Goal: Information Seeking & Learning: Check status

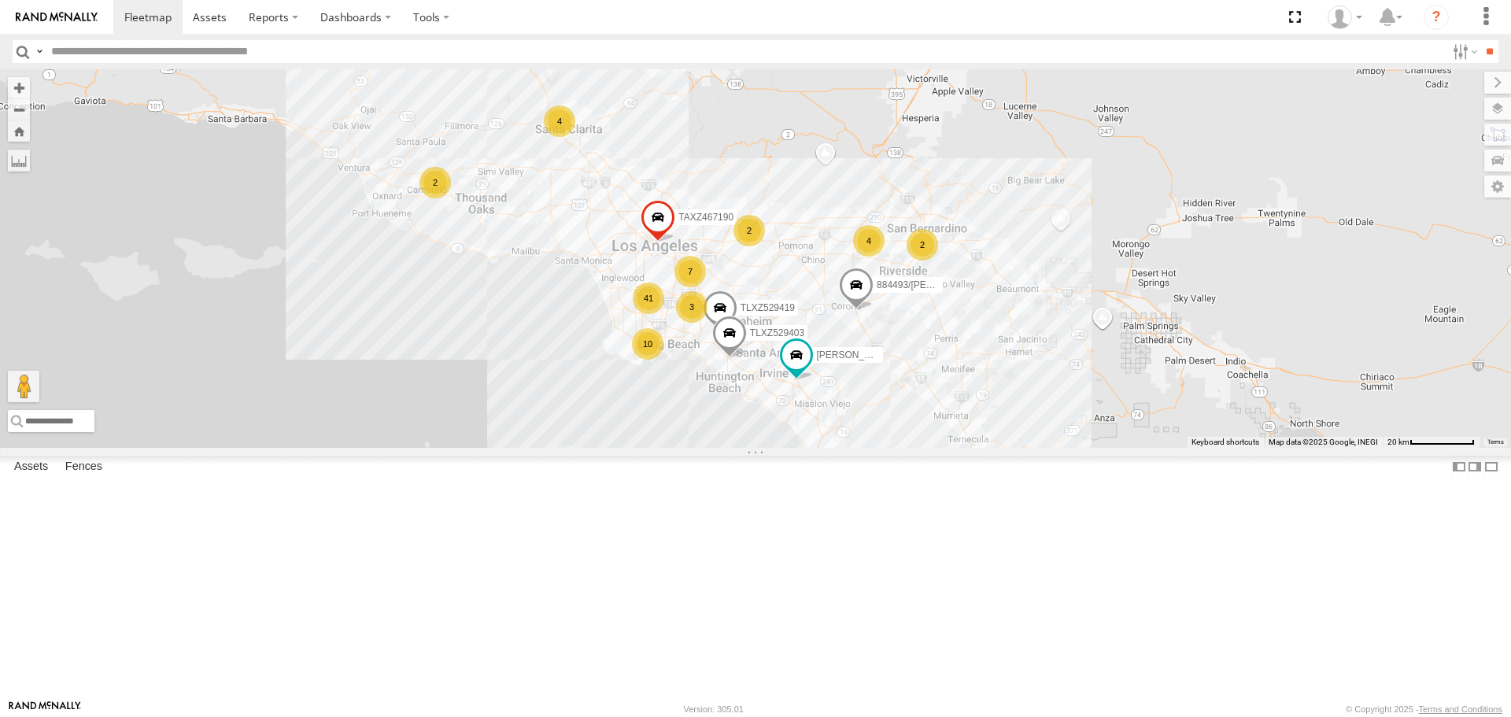
drag, startPoint x: 764, startPoint y: 366, endPoint x: 792, endPoint y: 289, distance: 81.9
click at [792, 289] on div "884493/[PERSON_NAME]/T-1628 OSCAR/T-1668 [PERSON_NAME]-1632 [PERSON_NAME] TAXZ4…" at bounding box center [755, 258] width 1511 height 378
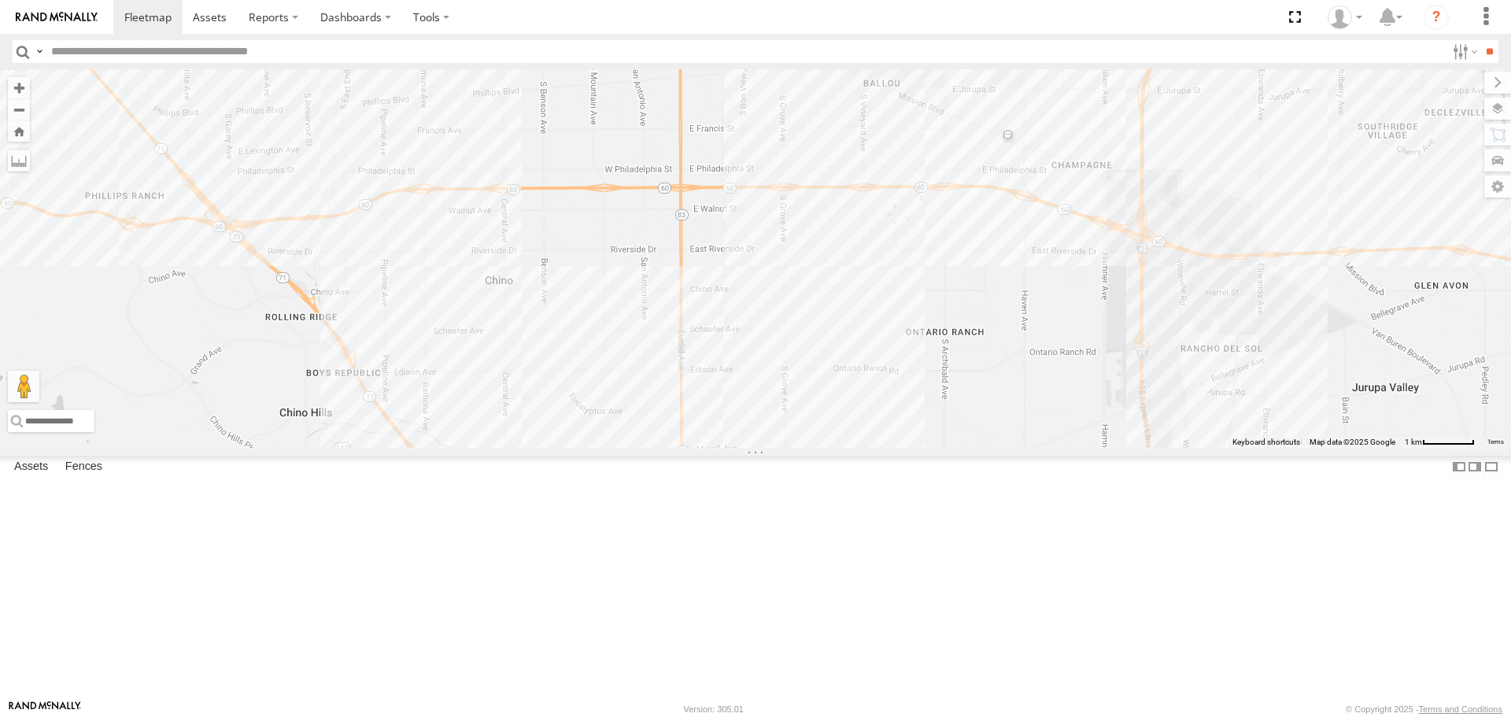
click at [1118, 54] on span at bounding box center [1121, 40] width 28 height 28
click at [1122, 47] on label at bounding box center [1127, 41] width 31 height 11
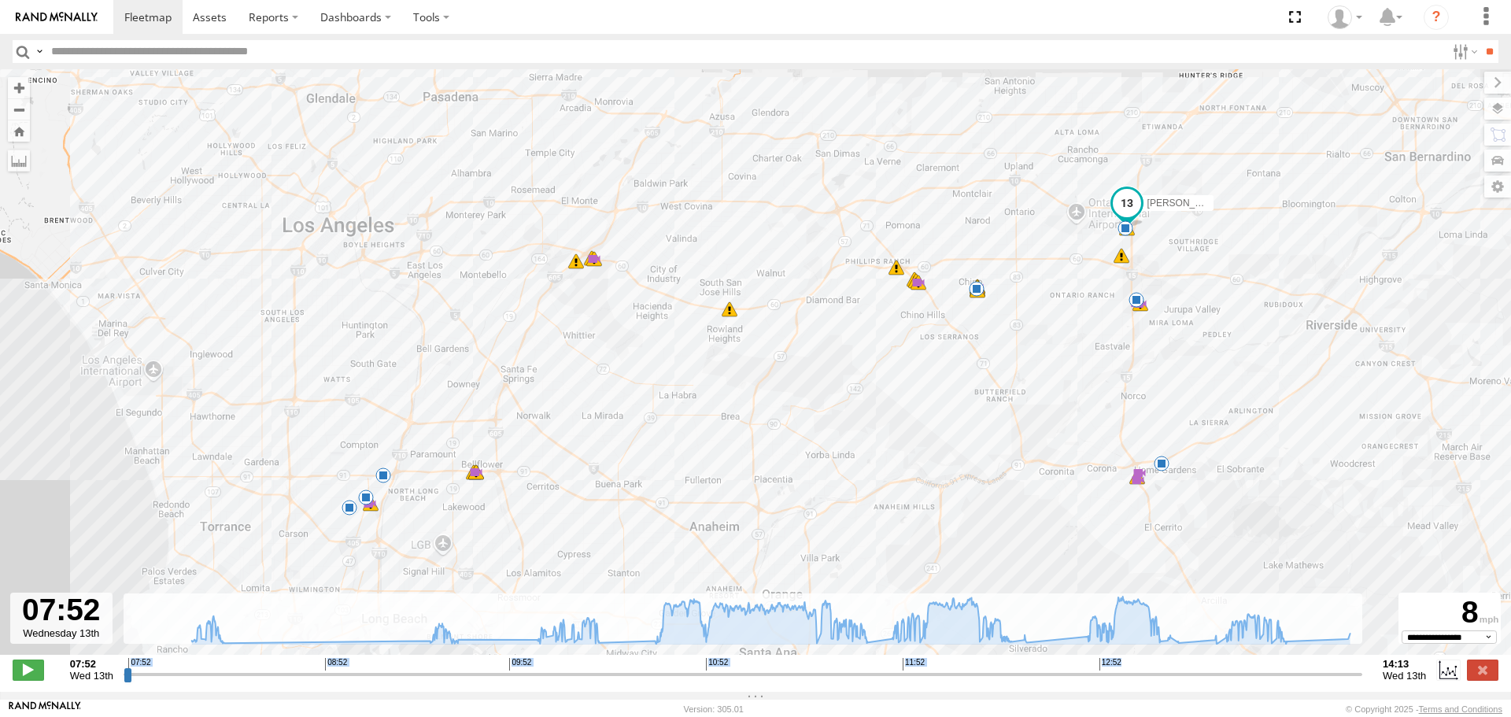
drag, startPoint x: 123, startPoint y: 671, endPoint x: 236, endPoint y: 668, distance: 113.4
click at [236, 668] on div "07:52 Wed 13th Created with Highcharts 6.0.7 Highcharts.com 07:52 08:52 09:52 1…" at bounding box center [756, 670] width 1486 height 24
drag, startPoint x: 236, startPoint y: 675, endPoint x: 232, endPoint y: 667, distance: 8.8
click at [232, 667] on input "range" at bounding box center [743, 674] width 1239 height 15
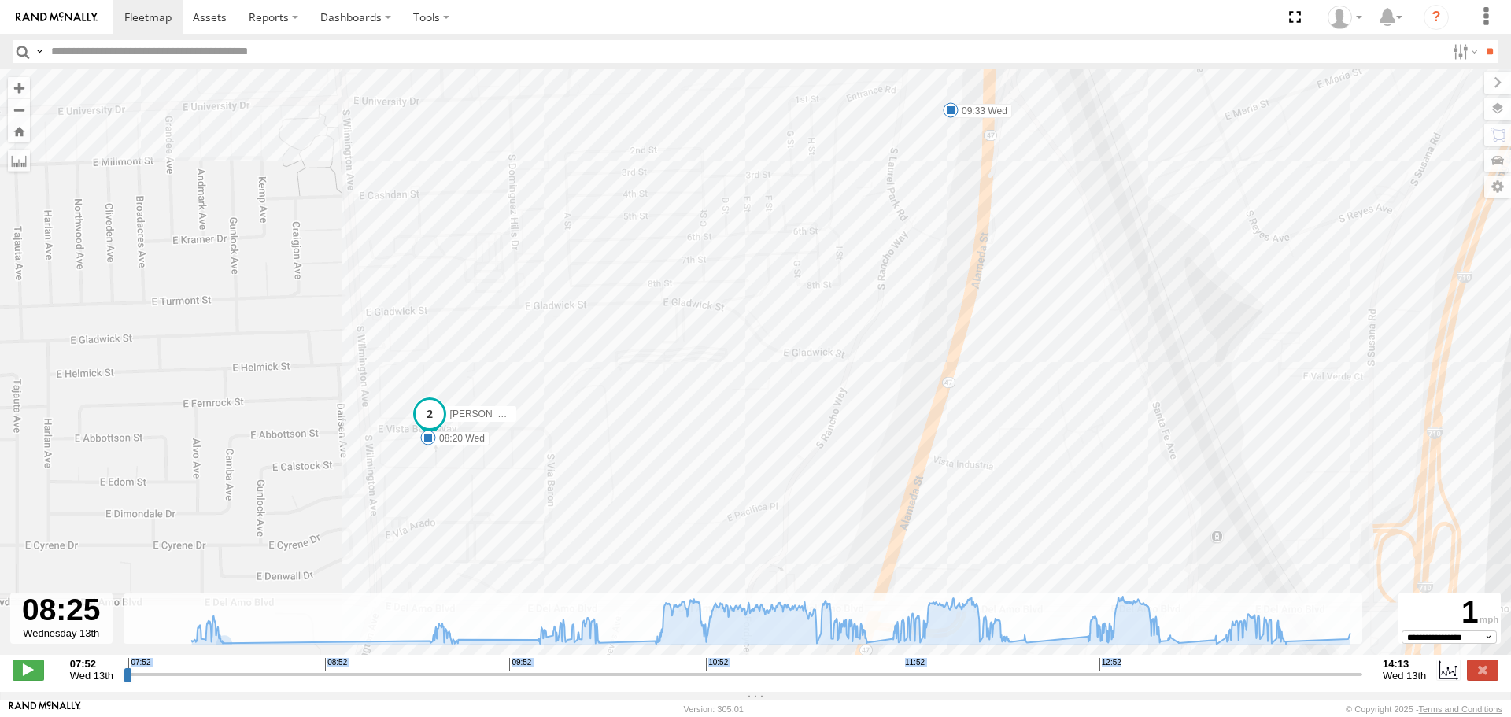
drag, startPoint x: 396, startPoint y: 481, endPoint x: 302, endPoint y: 361, distance: 151.9
click at [302, 361] on div "SERGIO 08:20 Wed 09:33 Wed 10:18 Wed 10:44 Wed 10:44 Wed 10:44 Wed 10:44 Wed 11…" at bounding box center [755, 370] width 1511 height 602
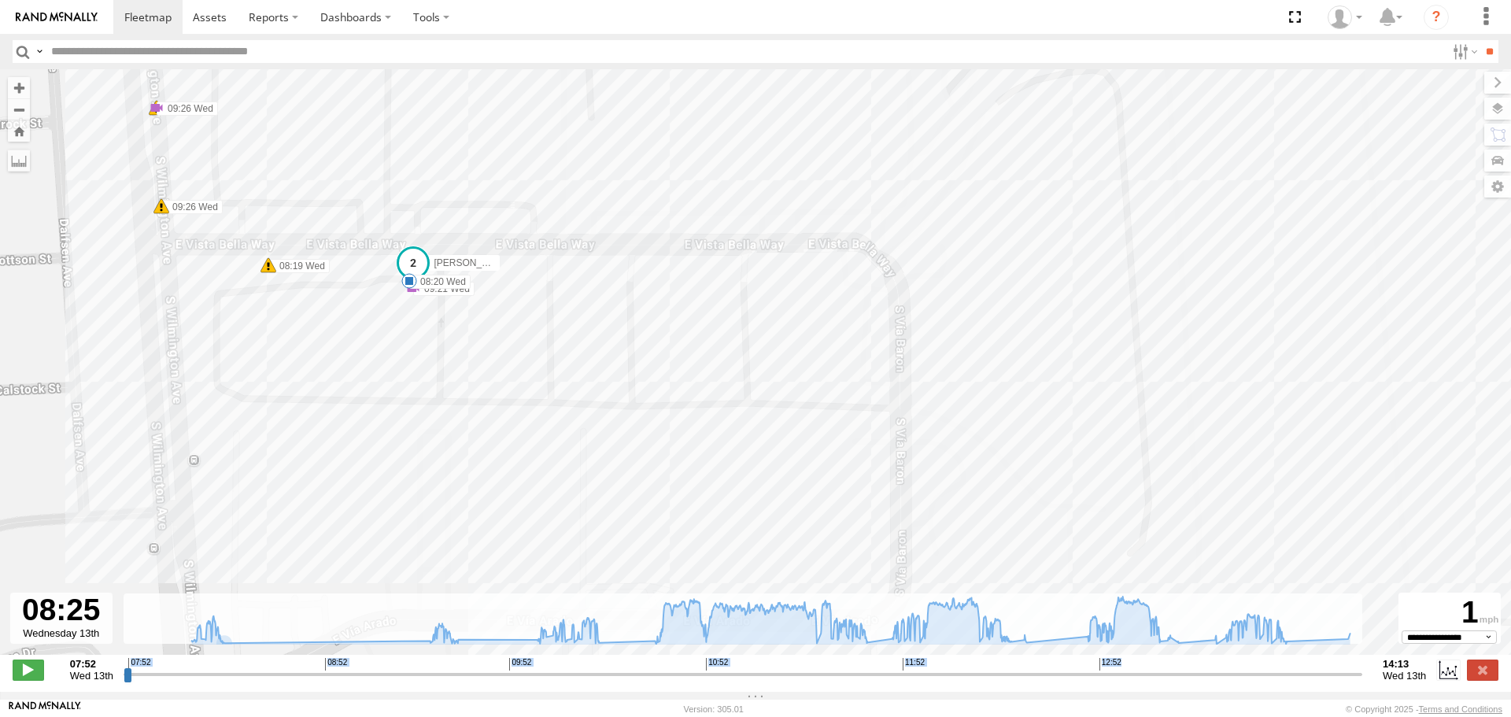
drag, startPoint x: 394, startPoint y: 499, endPoint x: 493, endPoint y: 345, distance: 183.8
click at [493, 345] on div "SERGIO 08:20 Wed 09:33 Wed 10:18 Wed 10:44 Wed 10:44 Wed 10:44 Wed 10:44 Wed 11…" at bounding box center [755, 370] width 1511 height 602
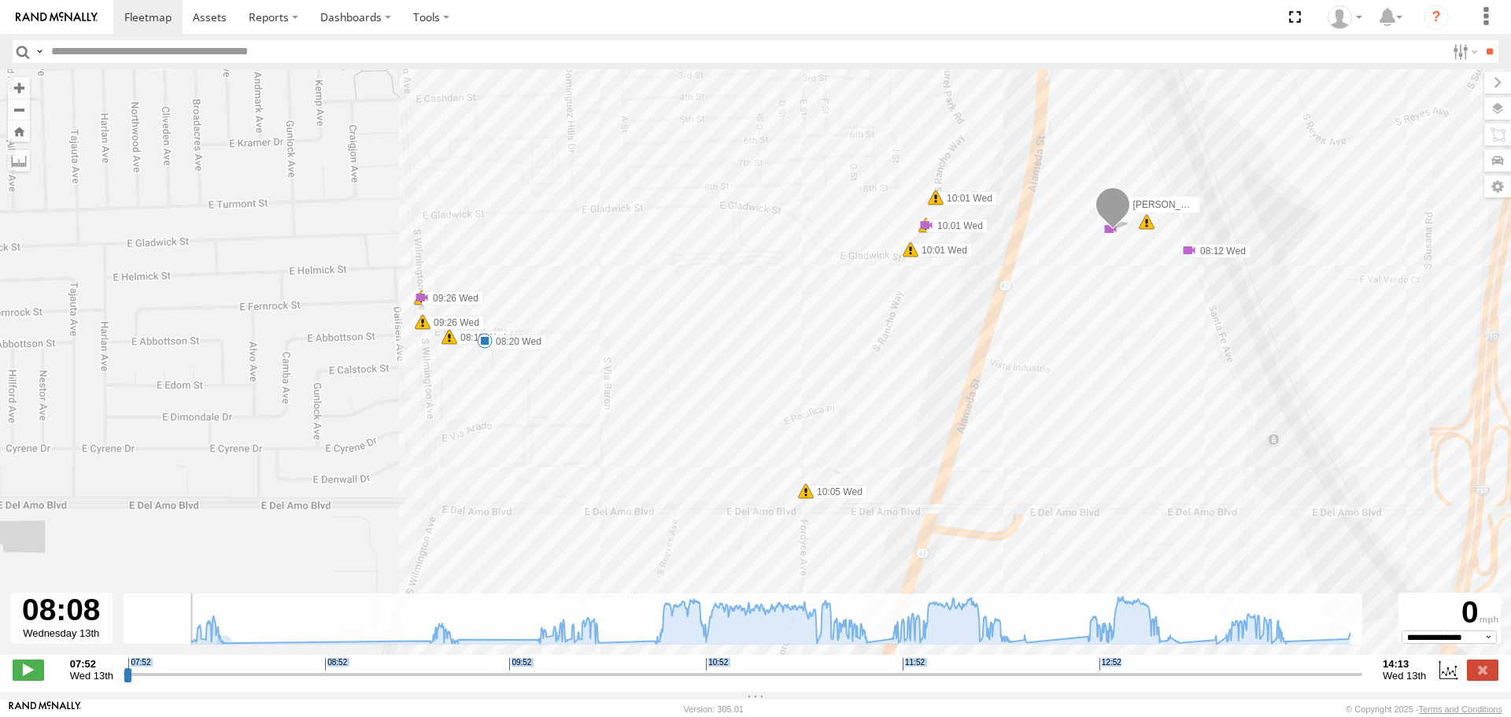
drag, startPoint x: 230, startPoint y: 678, endPoint x: 177, endPoint y: 675, distance: 52.8
click at [177, 675] on input "range" at bounding box center [743, 674] width 1239 height 15
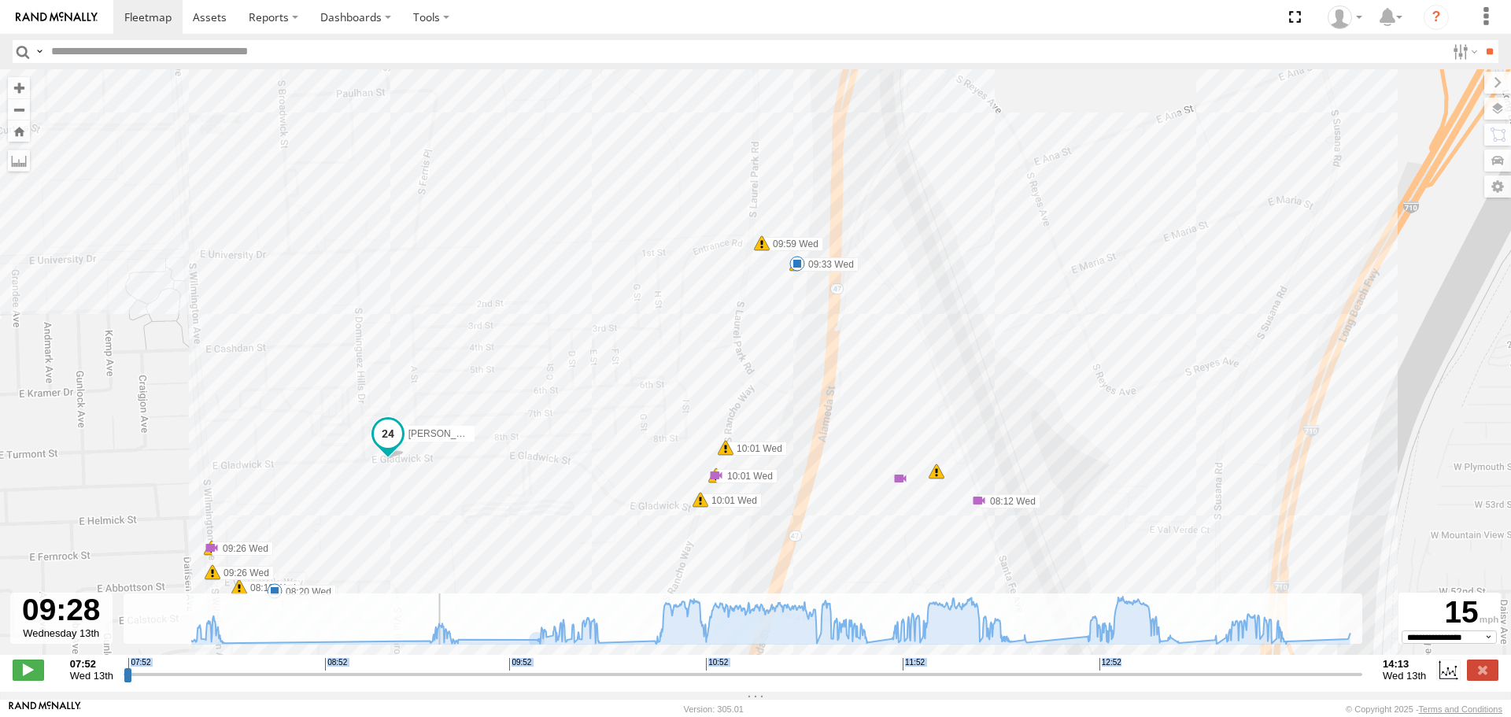
drag, startPoint x: 179, startPoint y: 676, endPoint x: 448, endPoint y: 692, distance: 269.6
click at [448, 682] on input "range" at bounding box center [743, 674] width 1239 height 15
click at [774, 268] on div "SERGIO 08:20 Wed 09:33 Wed 10:18 Wed 10:44 Wed 10:44 Wed 10:44 Wed 10:44 Wed 11…" at bounding box center [755, 370] width 1511 height 602
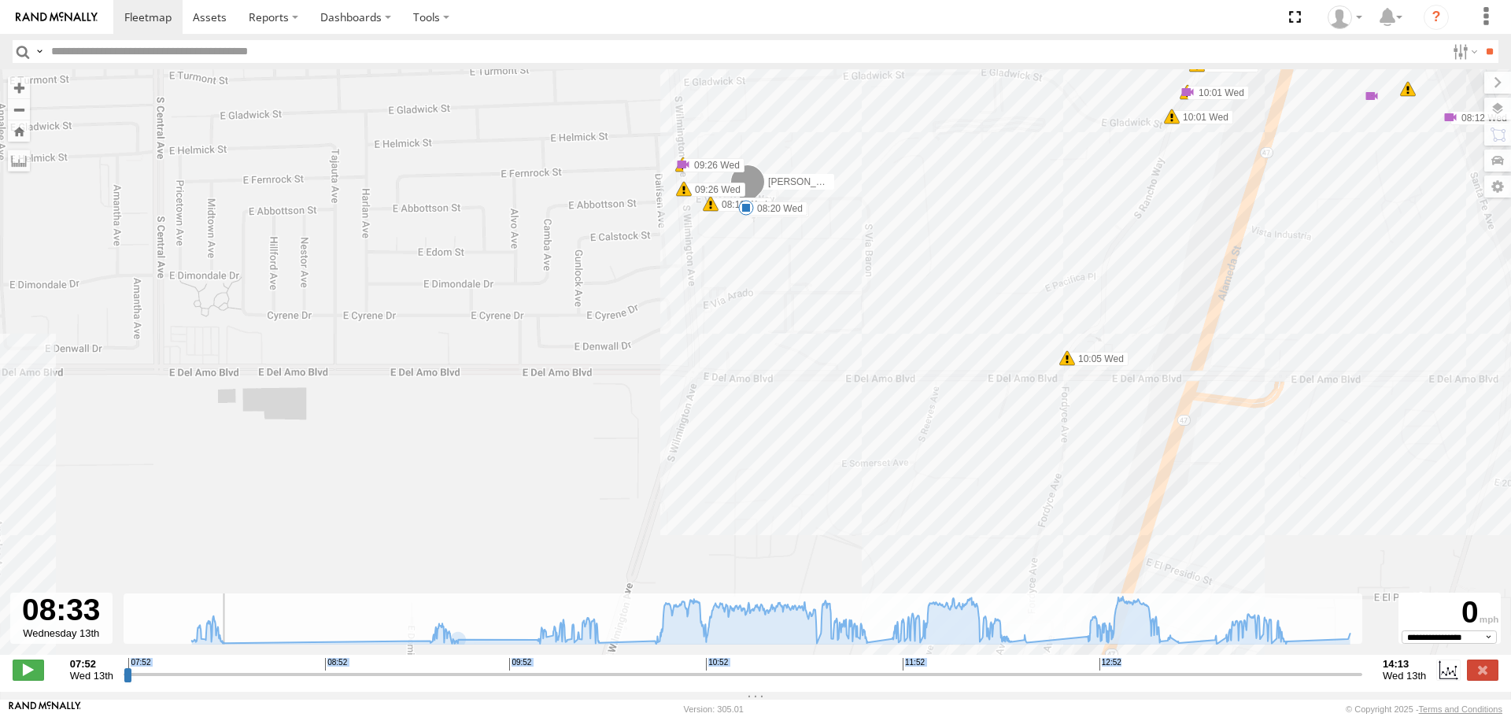
drag, startPoint x: 449, startPoint y: 675, endPoint x: 257, endPoint y: 648, distance: 193.2
click at [257, 667] on input "range" at bounding box center [743, 674] width 1239 height 15
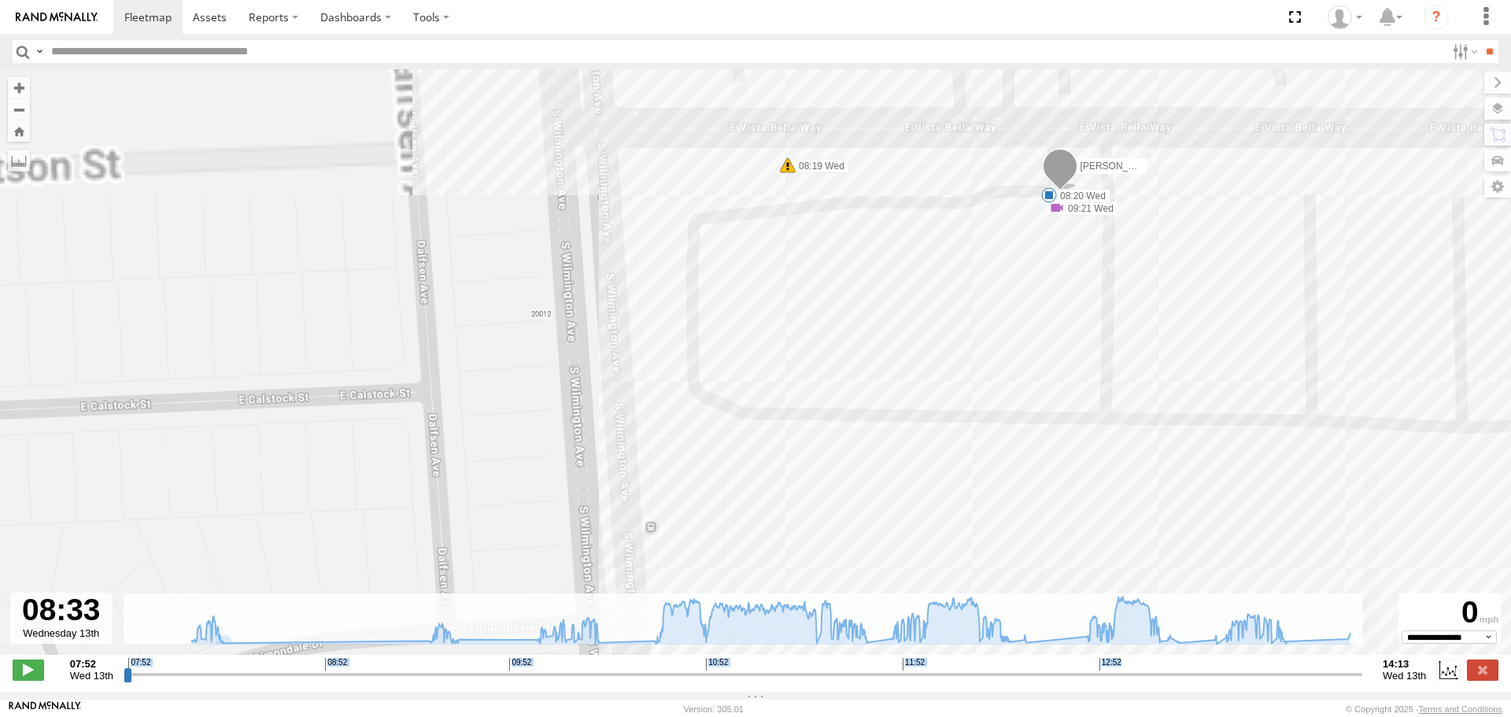
drag, startPoint x: 878, startPoint y: 144, endPoint x: 700, endPoint y: 466, distance: 367.4
click at [703, 466] on div "SERGIO 08:20 Wed 09:33 Wed 10:18 Wed 10:44 Wed 10:44 Wed 10:44 Wed 10:44 Wed 11…" at bounding box center [755, 370] width 1511 height 602
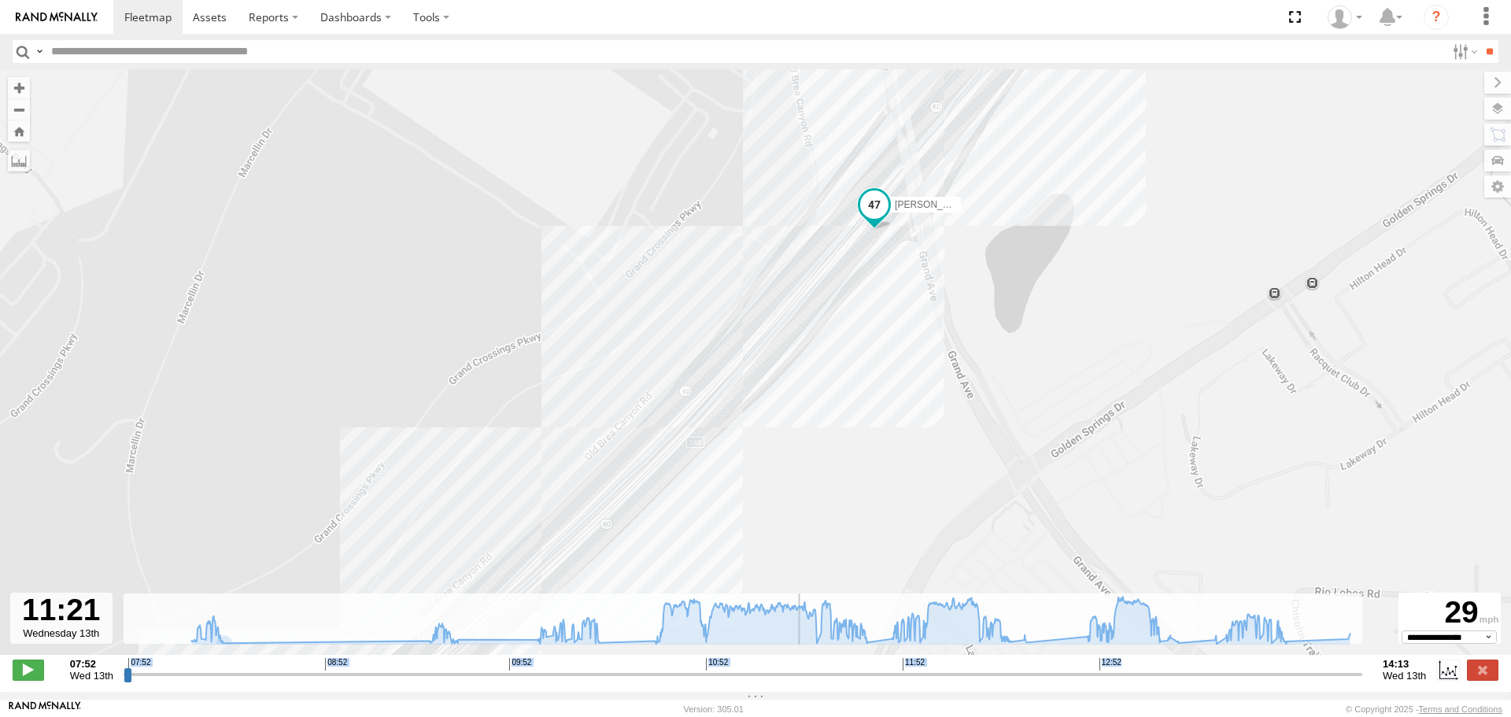
type input "**********"
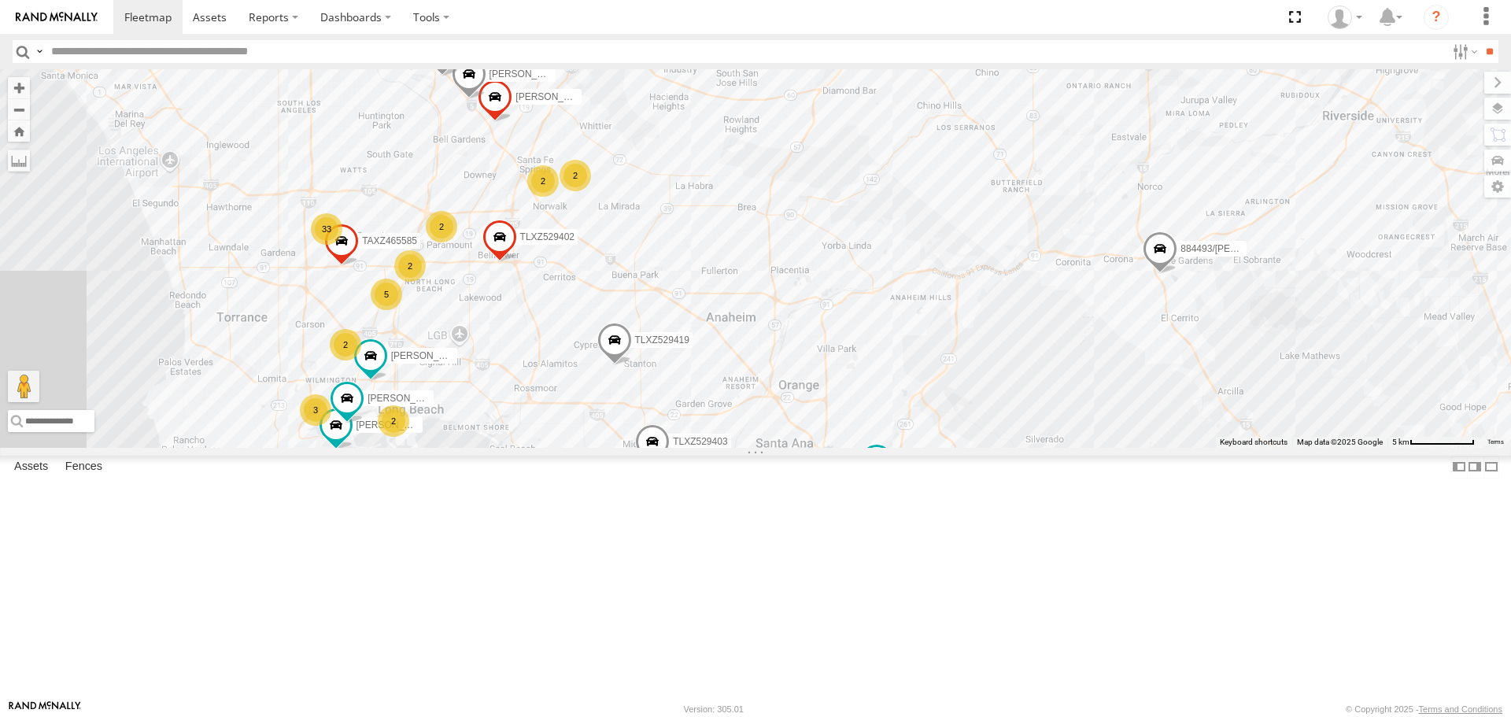
drag, startPoint x: 498, startPoint y: 395, endPoint x: 587, endPoint y: 411, distance: 90.3
click at [587, 411] on div "884493/RUDYS JUSTIN/T-1628 OSCAR/T-1668 FRANKLIN T-1632 LUIS CAMPOS TAXZ467190 …" at bounding box center [755, 258] width 1511 height 378
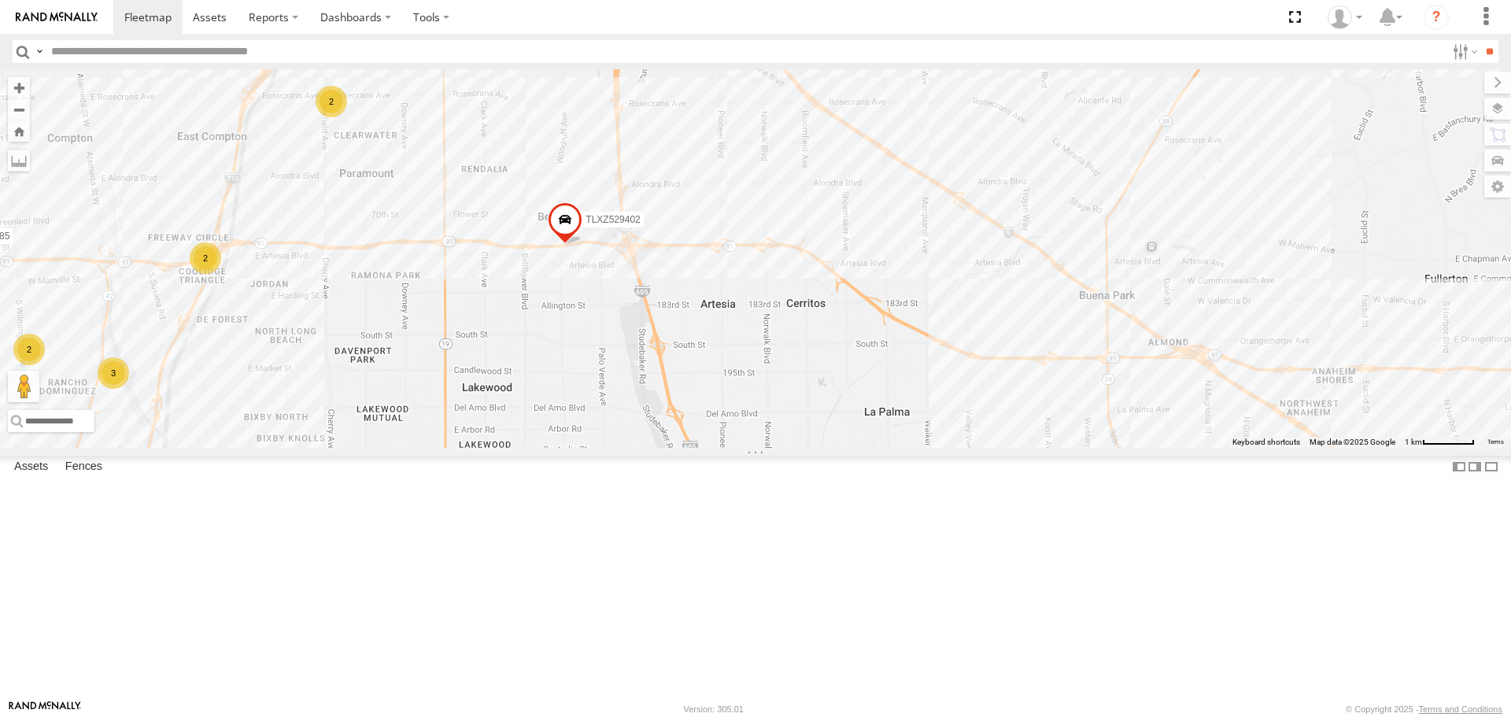
drag, startPoint x: 388, startPoint y: 339, endPoint x: 553, endPoint y: 379, distance: 169.1
click at [553, 379] on div "884493/RUDYS JUSTIN/T-1628 OSCAR/T-1668 FRANKLIN T-1632 LUIS CAMPOS TAXZ467190 …" at bounding box center [755, 258] width 1511 height 378
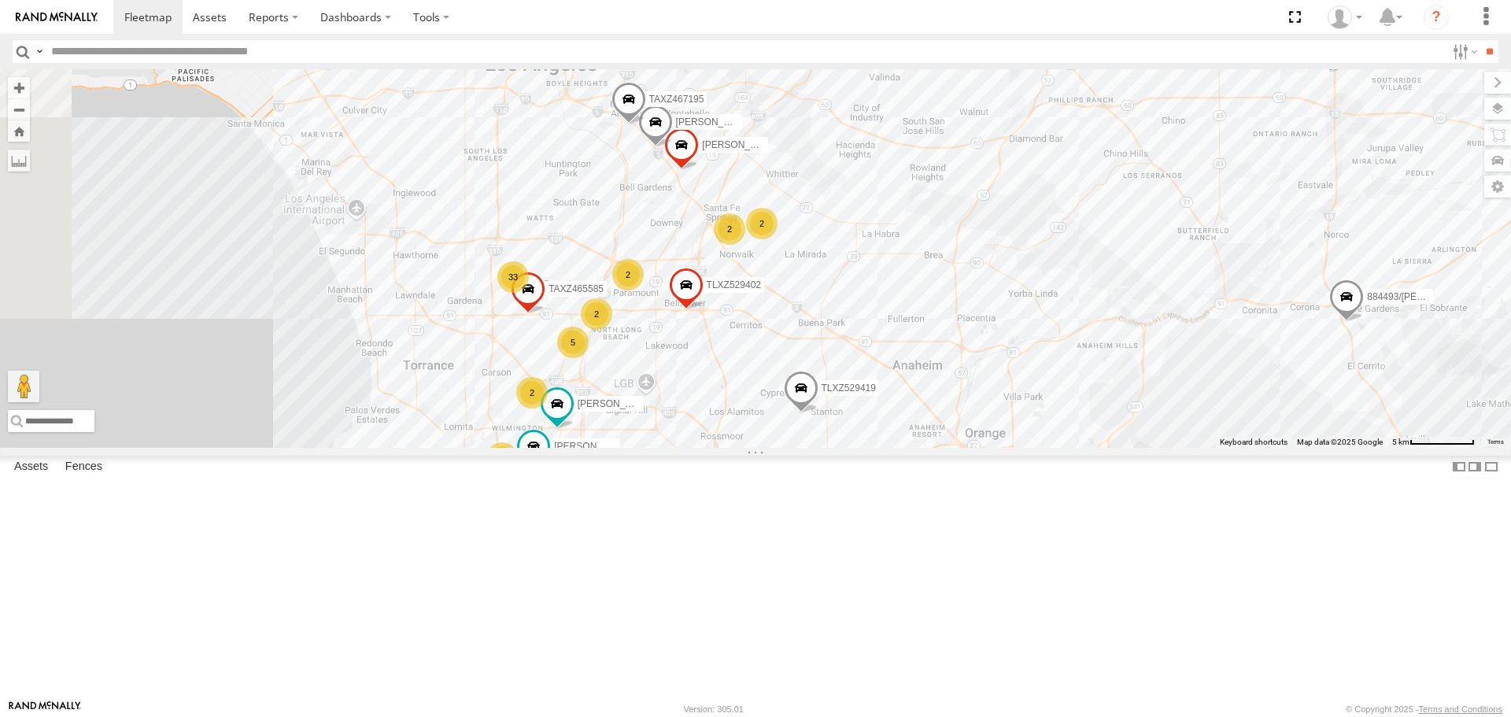
drag, startPoint x: 324, startPoint y: 314, endPoint x: 502, endPoint y: 380, distance: 189.8
click at [502, 380] on div "884493/RUDYS JUSTIN/T-1628 OSCAR/T-1668 FRANKLIN T-1632 LUIS CAMPOS TAXZ467190 …" at bounding box center [755, 258] width 1511 height 378
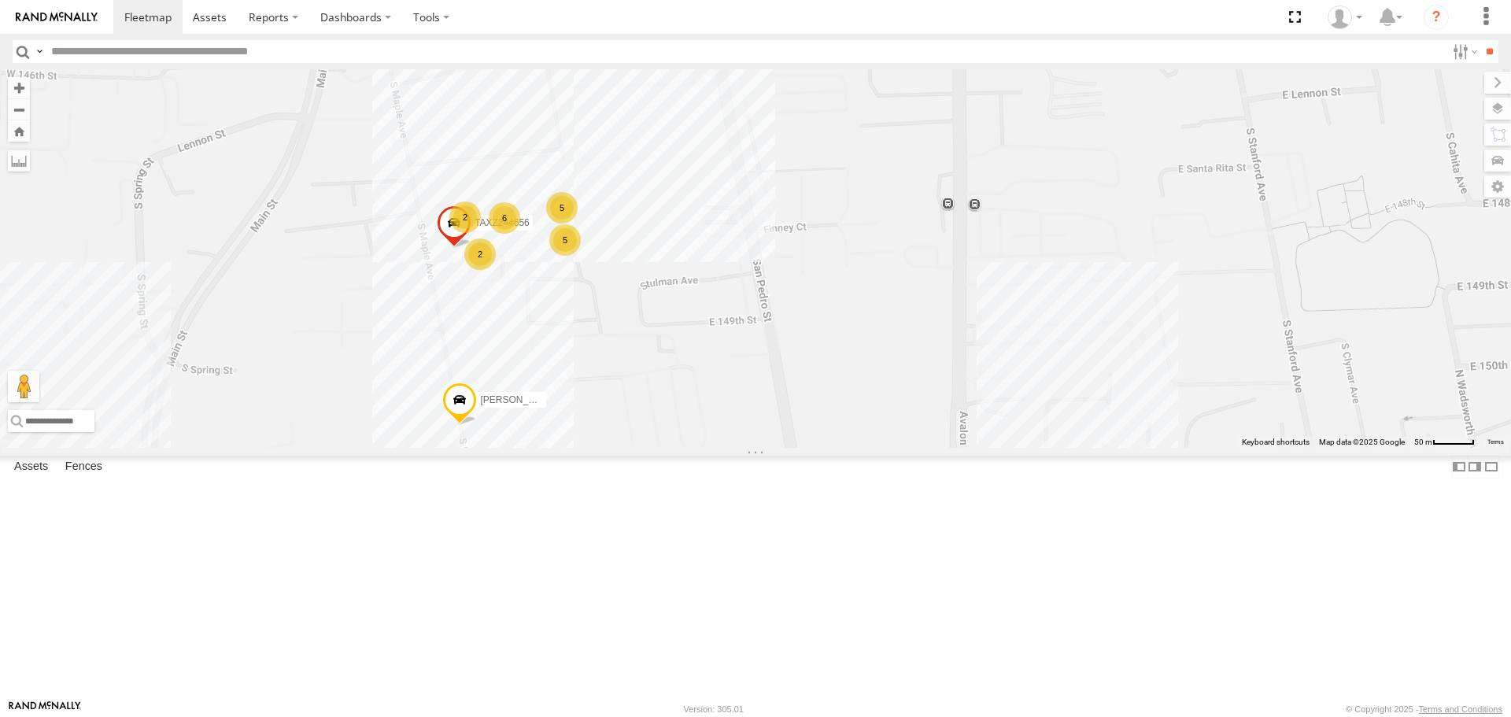
click at [209, 58] on input "text" at bounding box center [745, 51] width 1401 height 23
type input "****"
click at [1480, 40] on input "**" at bounding box center [1489, 51] width 18 height 23
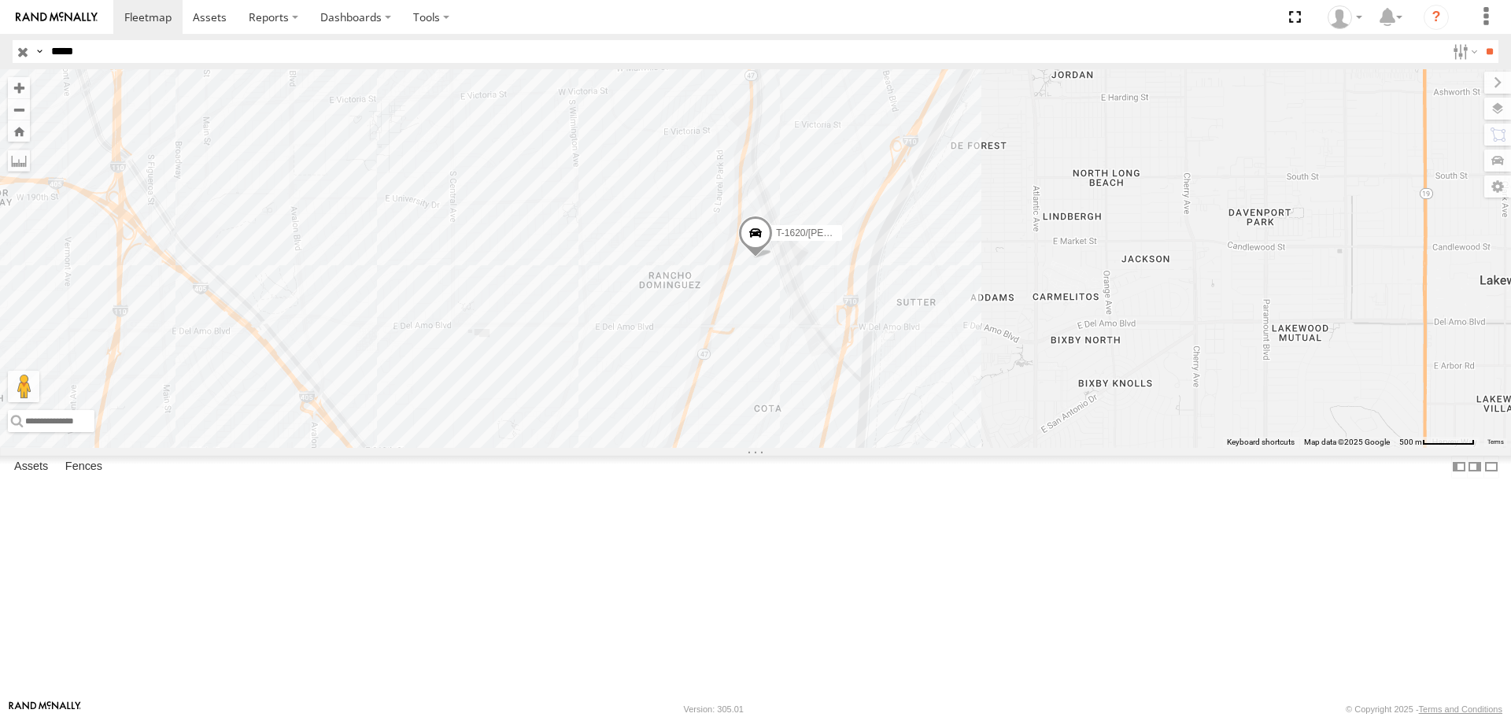
click at [22, 57] on input "button" at bounding box center [23, 51] width 20 height 23
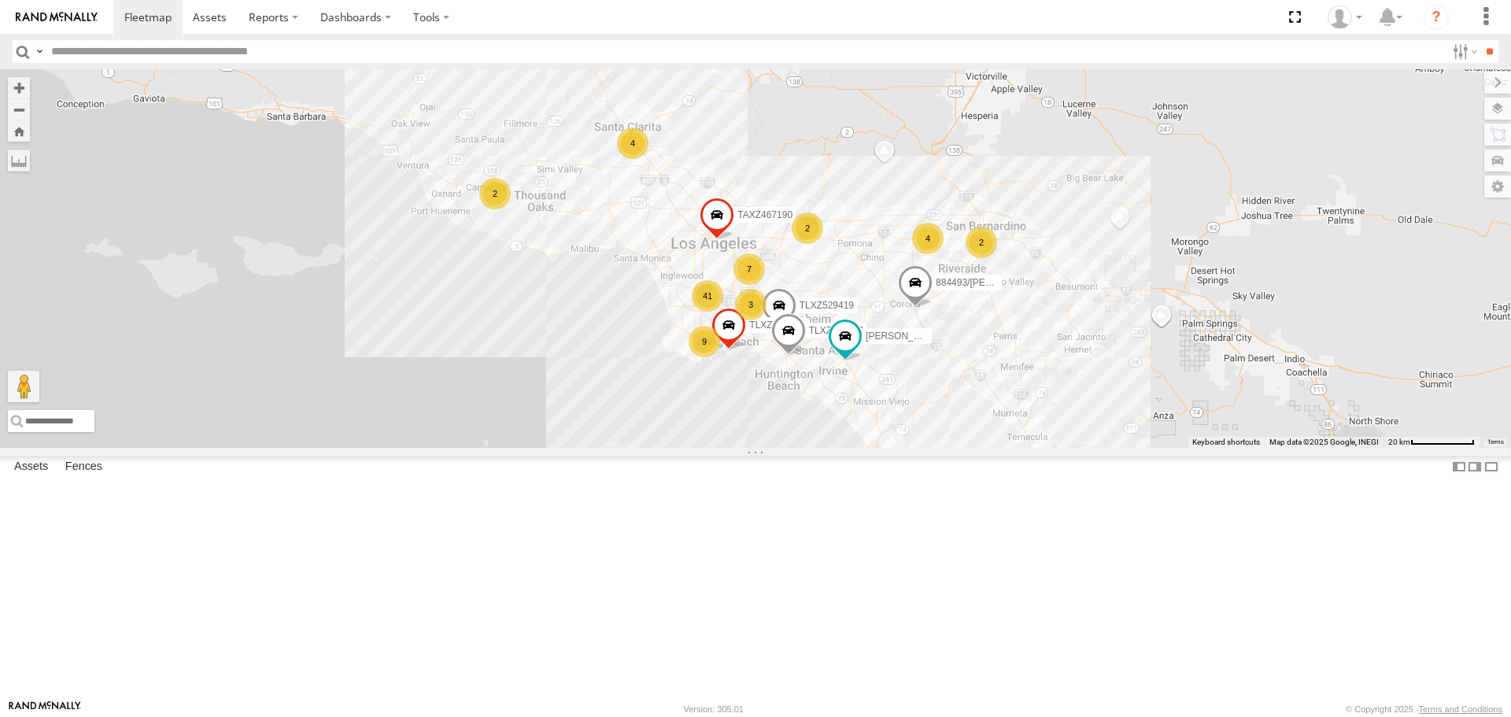
drag, startPoint x: 806, startPoint y: 537, endPoint x: 837, endPoint y: 368, distance: 171.2
click at [837, 368] on div "884493/RUDYS JUSTIN/T-1628 OSCAR/T-1668 FRANKLIN T-1632 LUIS CAMPOS TAXZ467190 …" at bounding box center [755, 258] width 1511 height 378
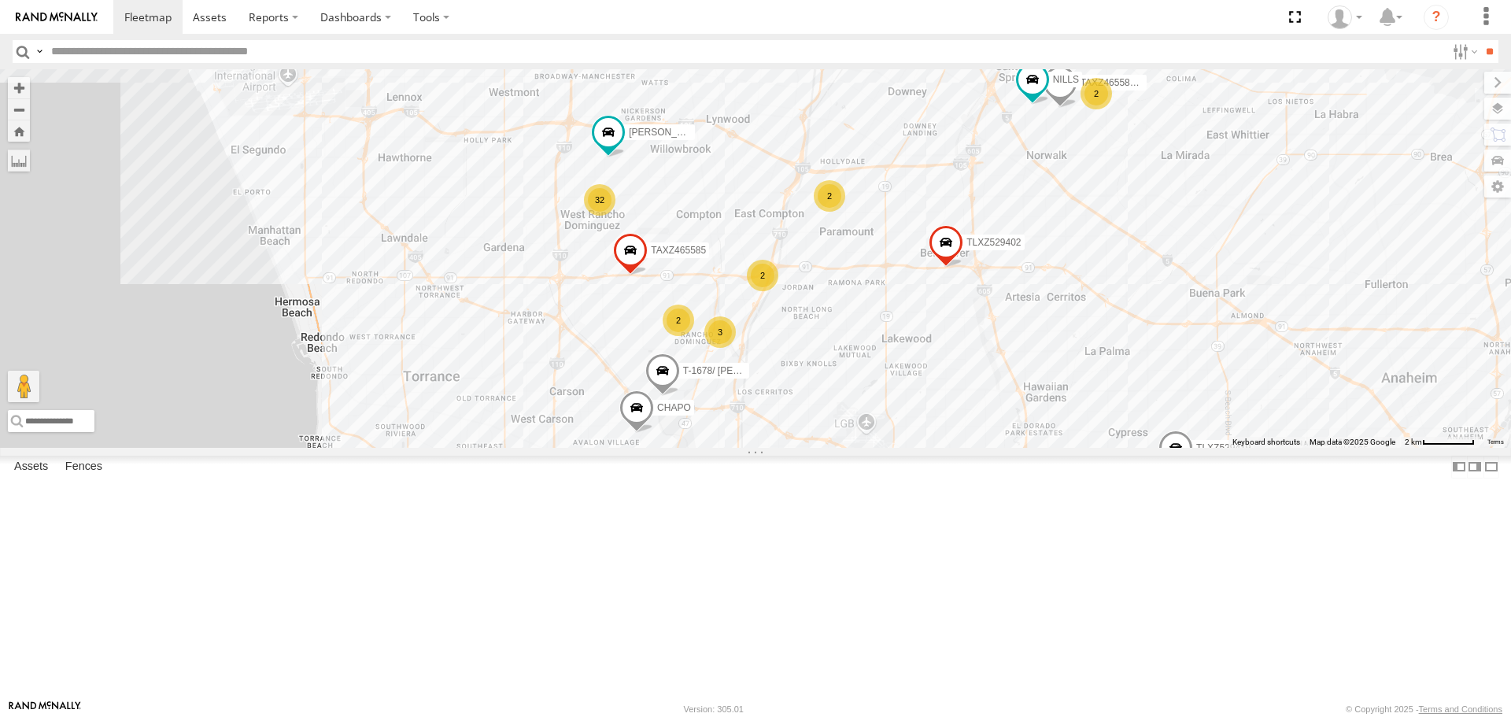
drag, startPoint x: 475, startPoint y: 248, endPoint x: 667, endPoint y: 346, distance: 216.5
click at [667, 346] on div "884493/RUDYS JUSTIN/T-1628 OSCAR/T-1668 FRANKLIN T-1632 LUIS CAMPOS TAXZ467190 …" at bounding box center [755, 258] width 1511 height 378
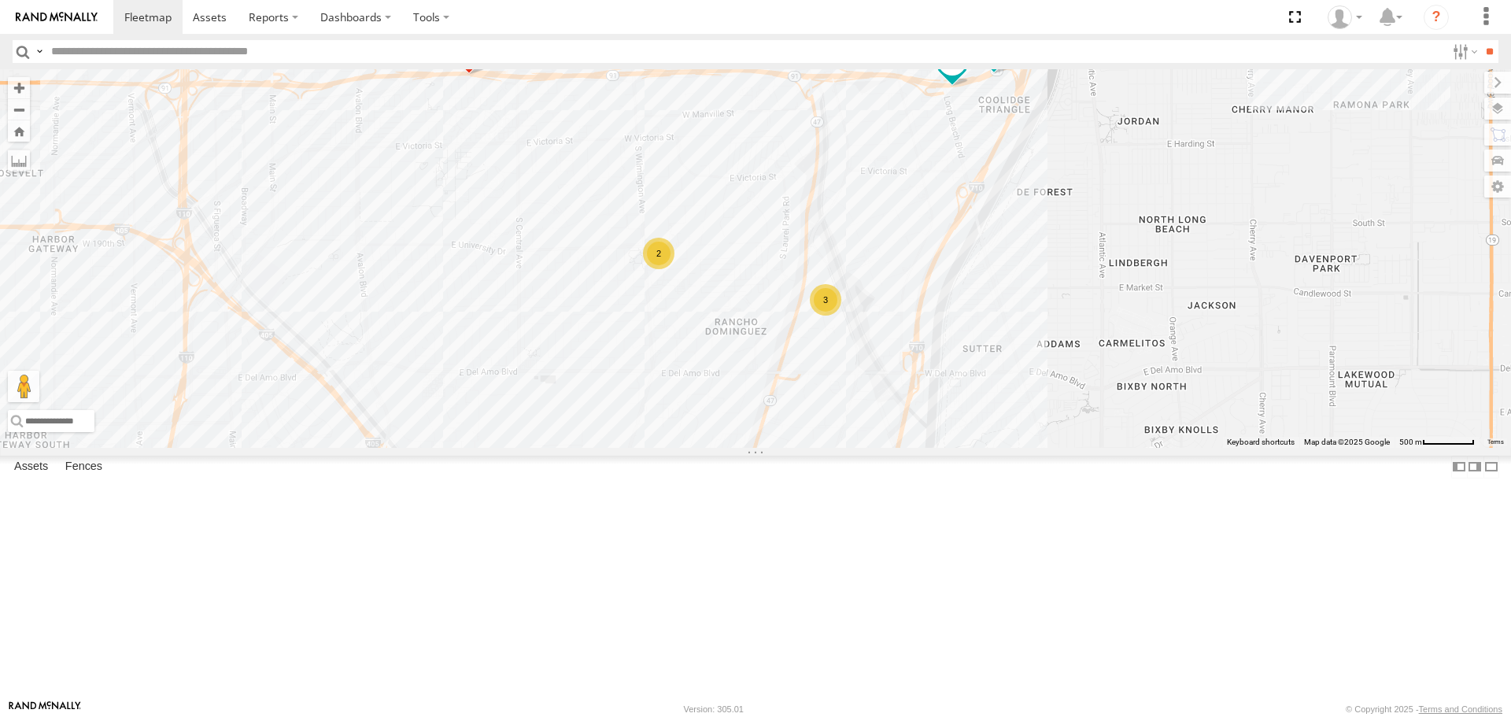
click at [829, 316] on div "3" at bounding box center [825, 299] width 31 height 31
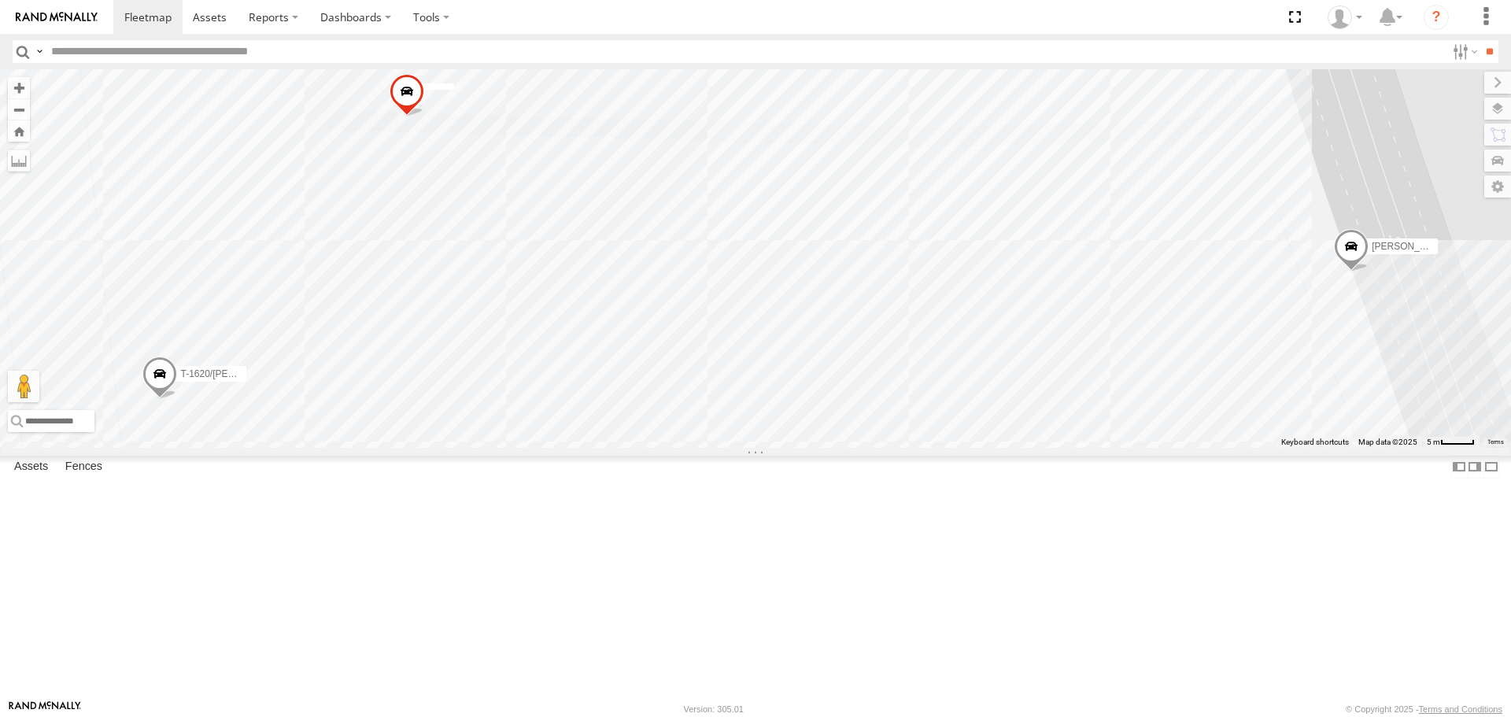
click at [158, 400] on span at bounding box center [159, 378] width 35 height 43
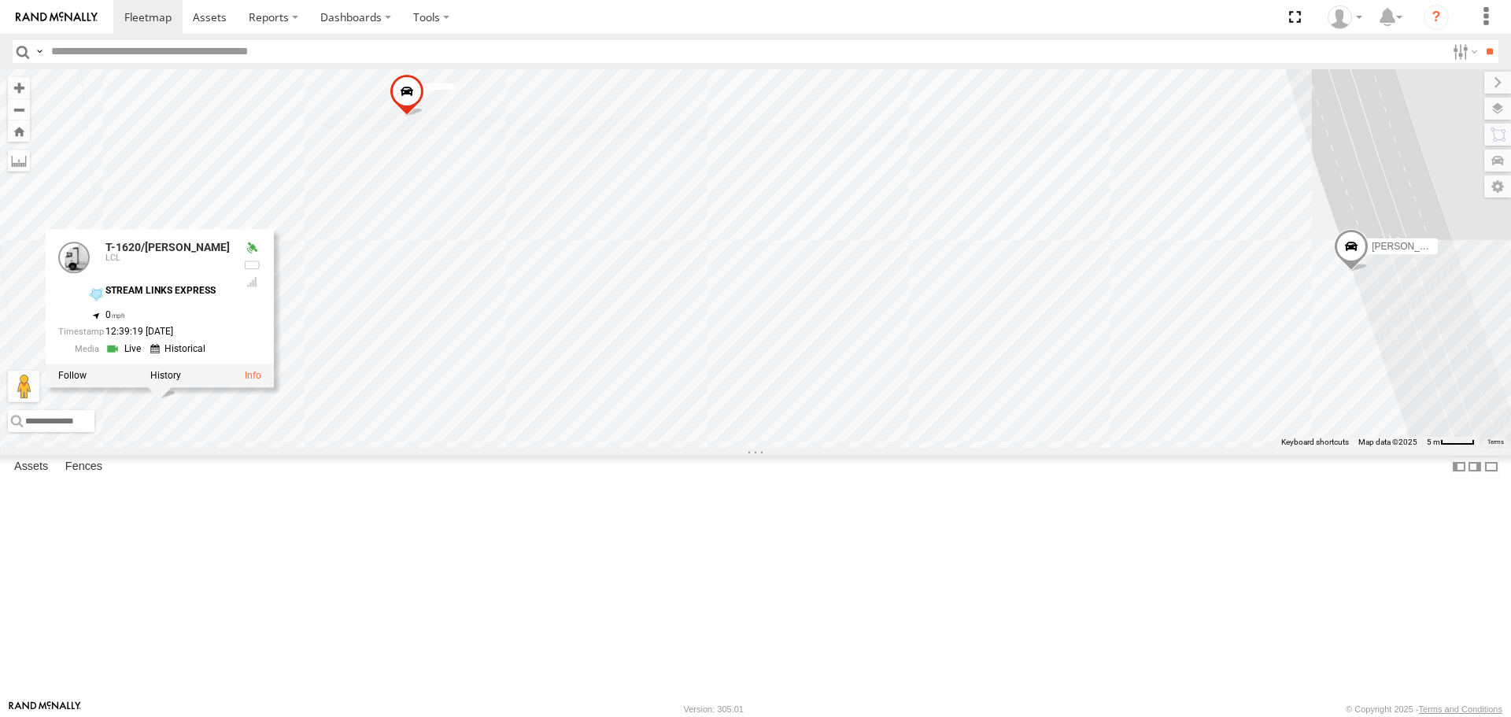
click at [158, 382] on label at bounding box center [165, 376] width 31 height 11
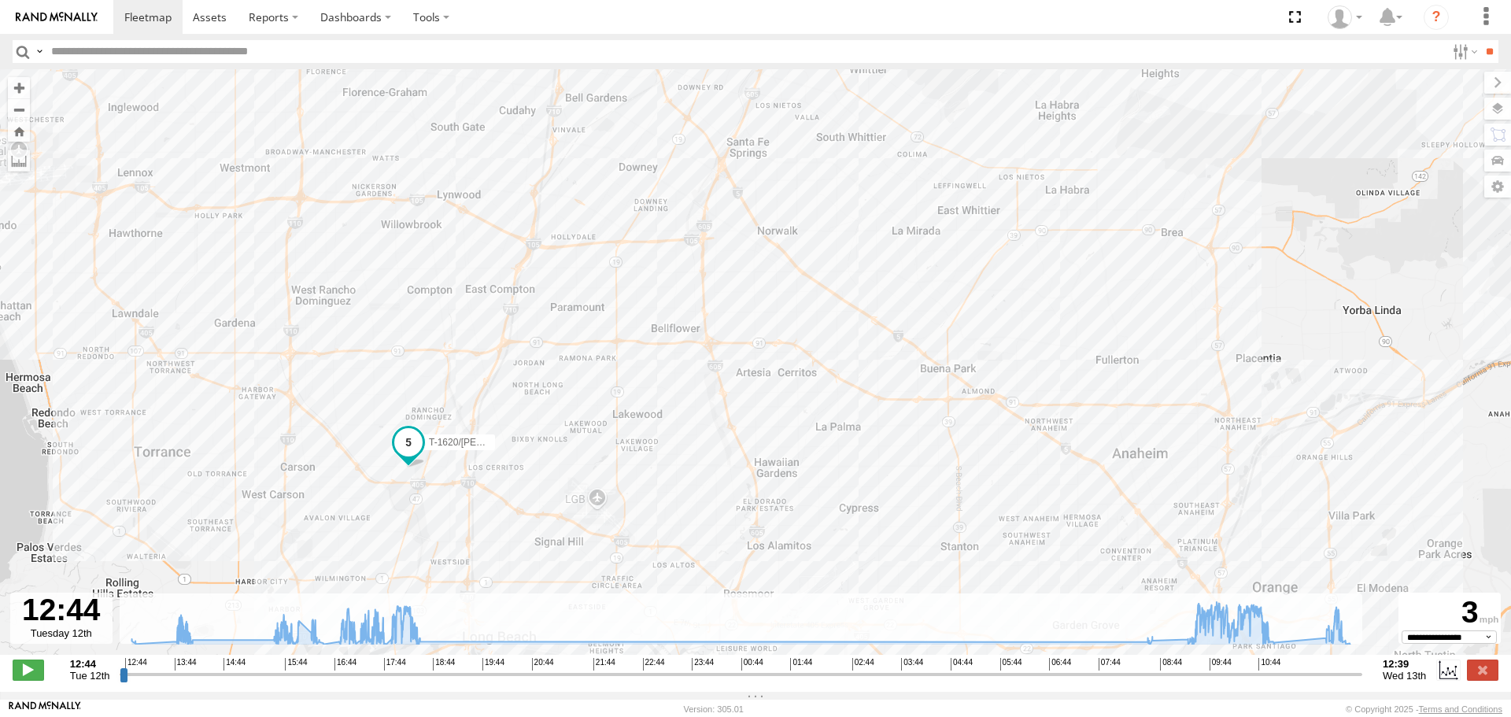
drag, startPoint x: 397, startPoint y: 437, endPoint x: 395, endPoint y: 333, distance: 103.9
click at [395, 333] on div "T-1620/[PERSON_NAME]" at bounding box center [755, 370] width 1511 height 602
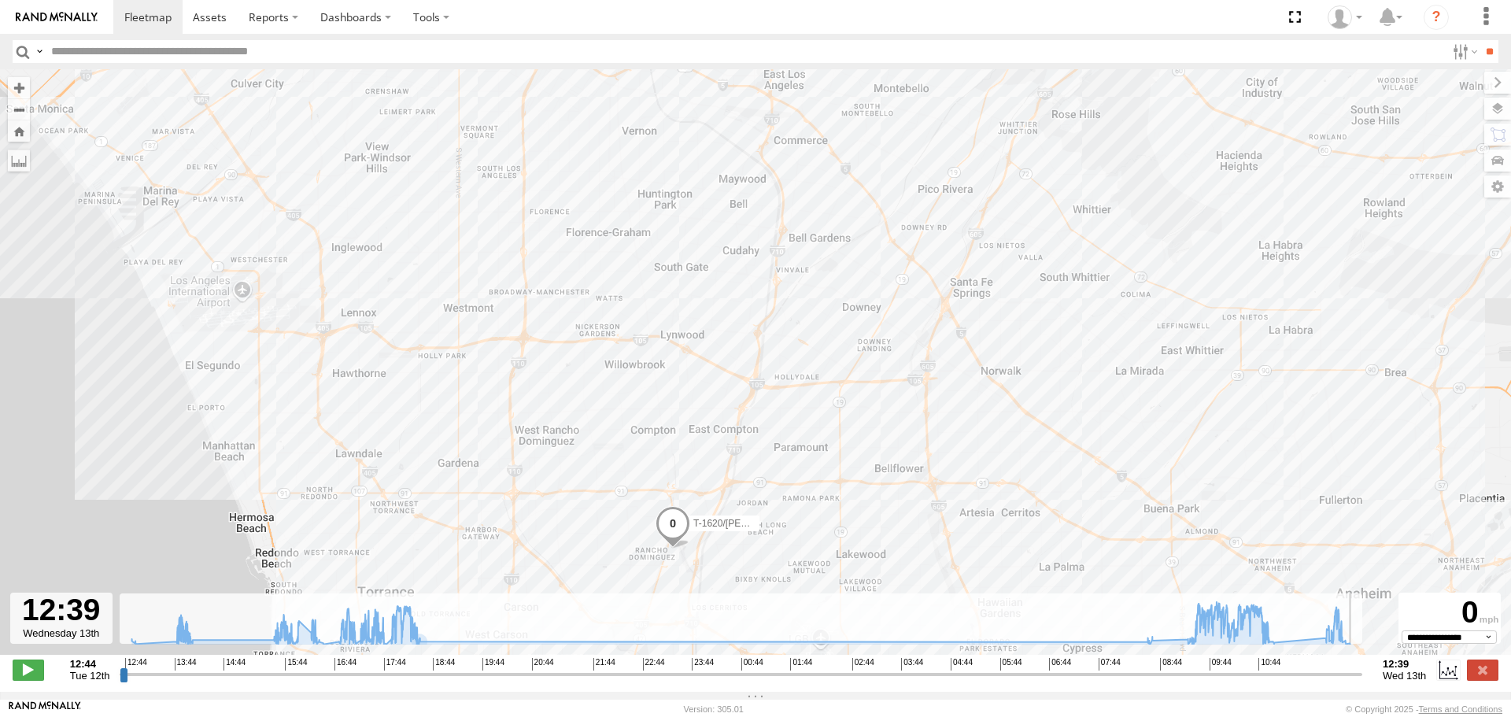
drag, startPoint x: 1049, startPoint y: 671, endPoint x: 1441, endPoint y: 677, distance: 392.0
type input "**********"
click at [1362, 677] on input "range" at bounding box center [741, 674] width 1243 height 15
click at [71, 18] on img at bounding box center [57, 17] width 82 height 11
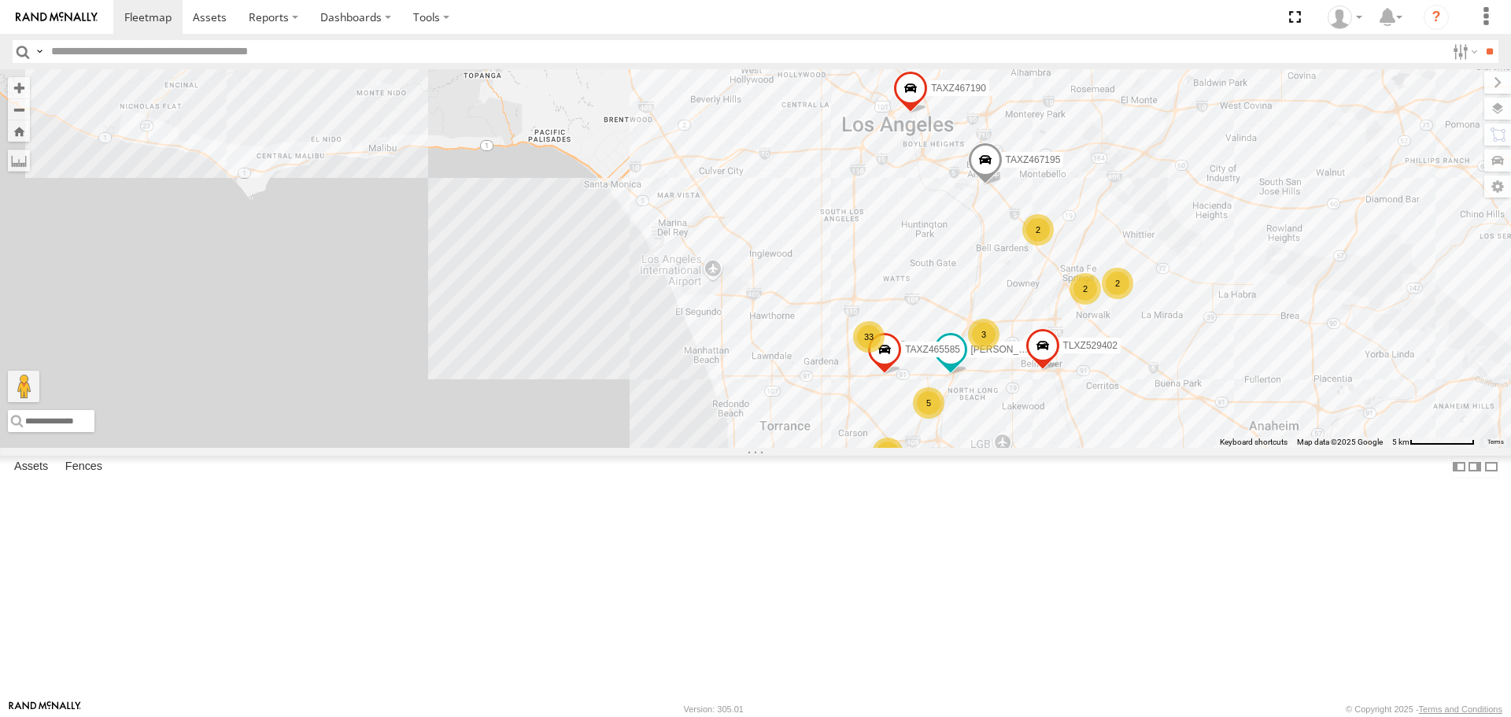
drag, startPoint x: 826, startPoint y: 495, endPoint x: 836, endPoint y: 449, distance: 46.8
click at [816, 424] on div "884493/RUDYS JUSTIN/T-1628 OSCAR/T-1668 FRANKLIN T-1632 LUIS CAMPOS TAXZ467190 …" at bounding box center [755, 258] width 1511 height 378
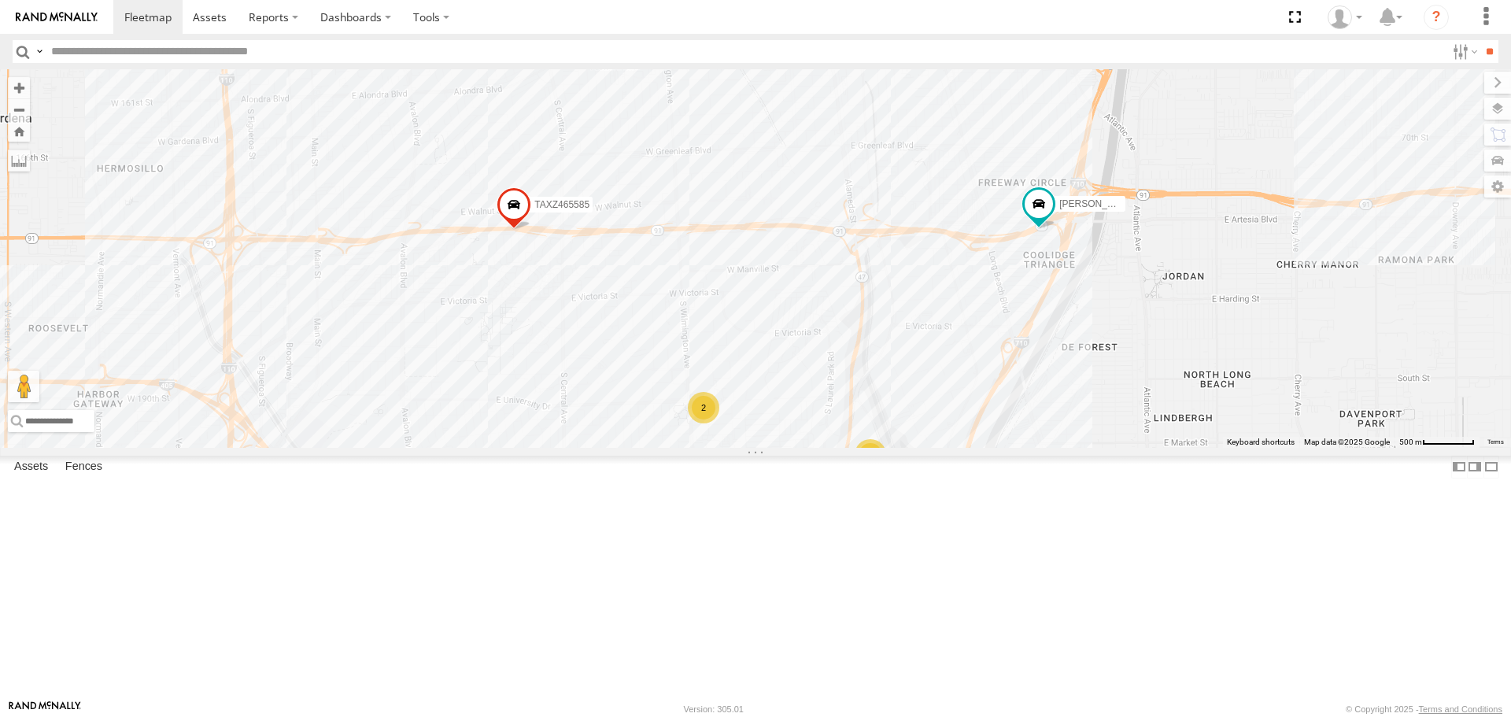
click at [875, 471] on div "3" at bounding box center [870, 454] width 31 height 31
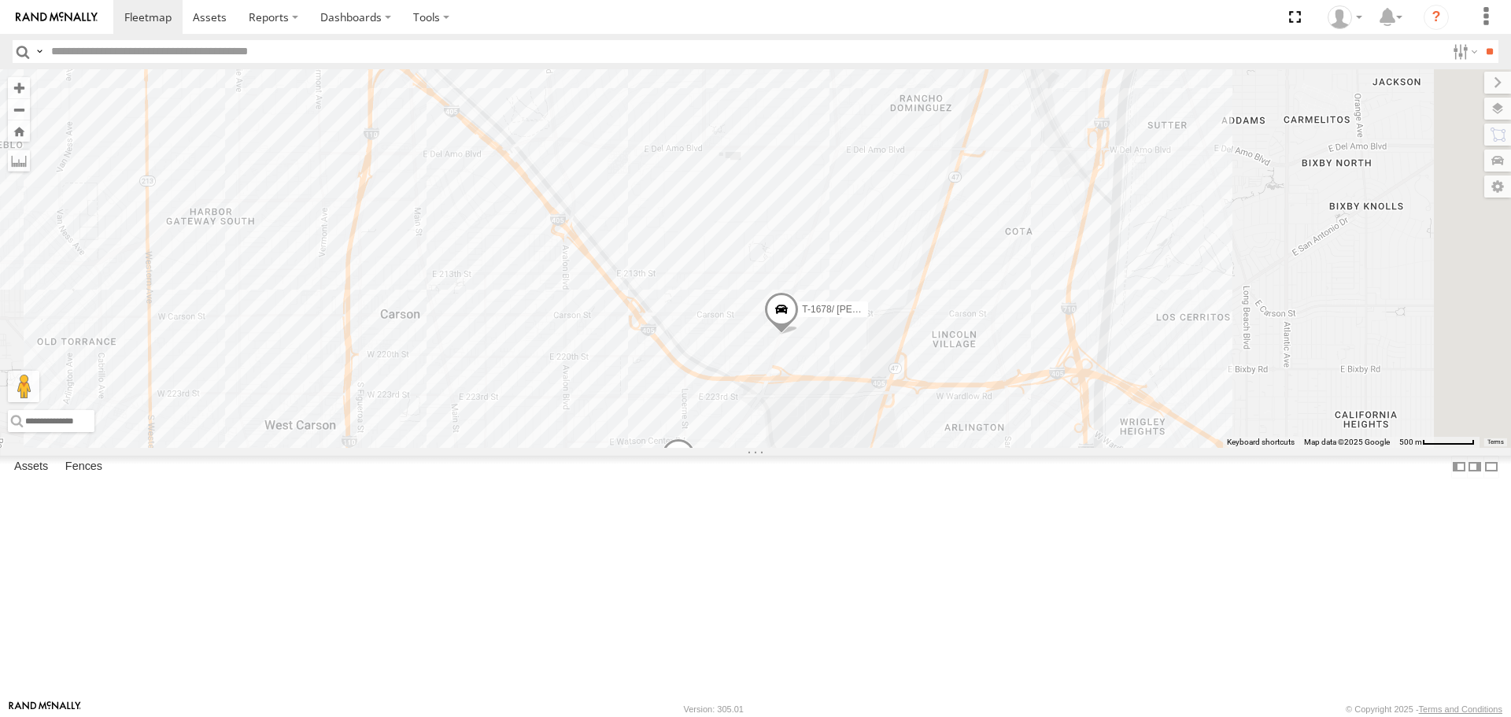
drag, startPoint x: 1174, startPoint y: 542, endPoint x: 838, endPoint y: 495, distance: 339.4
click at [828, 447] on div "884493/RUDYS JUSTIN/T-1628 OSCAR/T-1668 FRANKLIN T-1632 LUIS CAMPOS TAXZ467190 …" at bounding box center [755, 258] width 1511 height 378
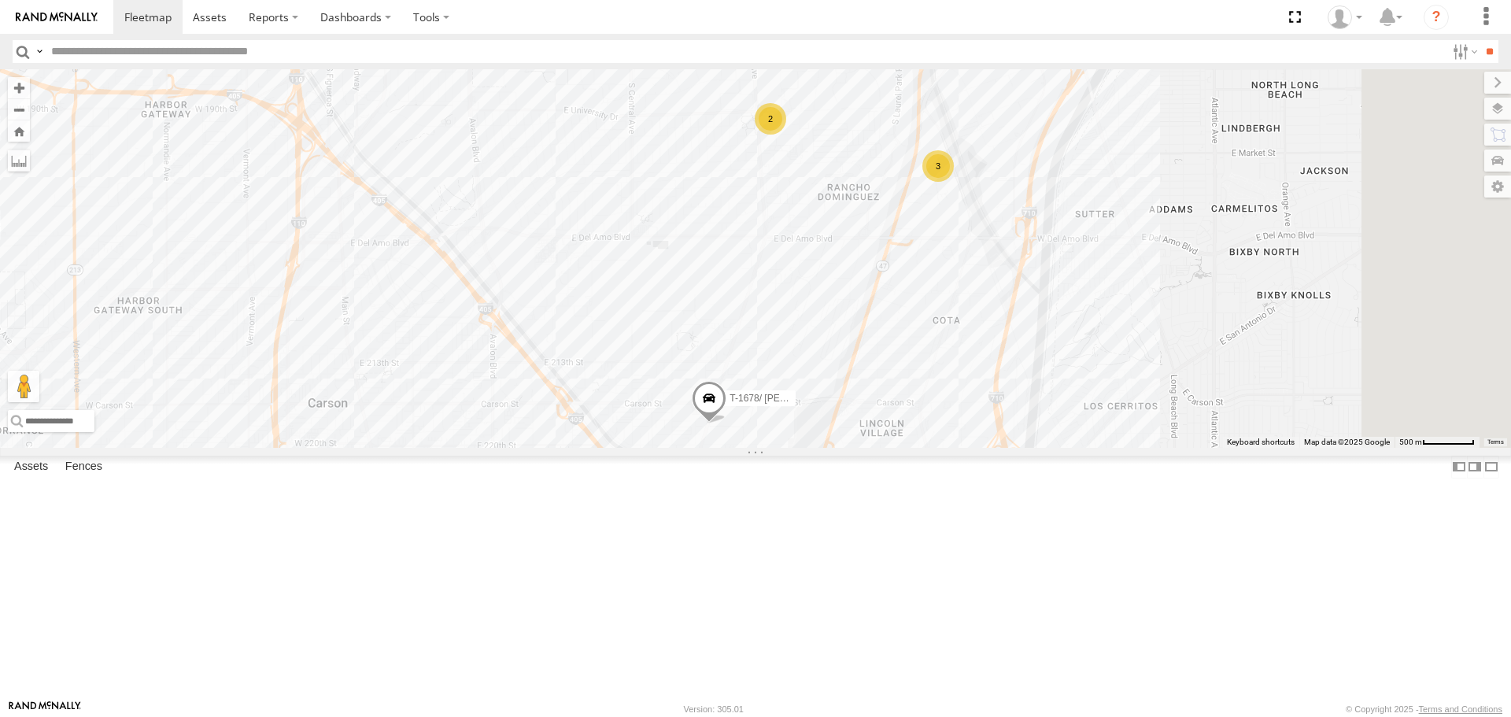
drag, startPoint x: 1070, startPoint y: 372, endPoint x: 994, endPoint y: 512, distance: 159.2
click at [994, 447] on div "884493/RUDYS JUSTIN/T-1628 OSCAR/T-1668 FRANKLIN T-1632 LUIS CAMPOS TAXZ467190 …" at bounding box center [755, 258] width 1511 height 378
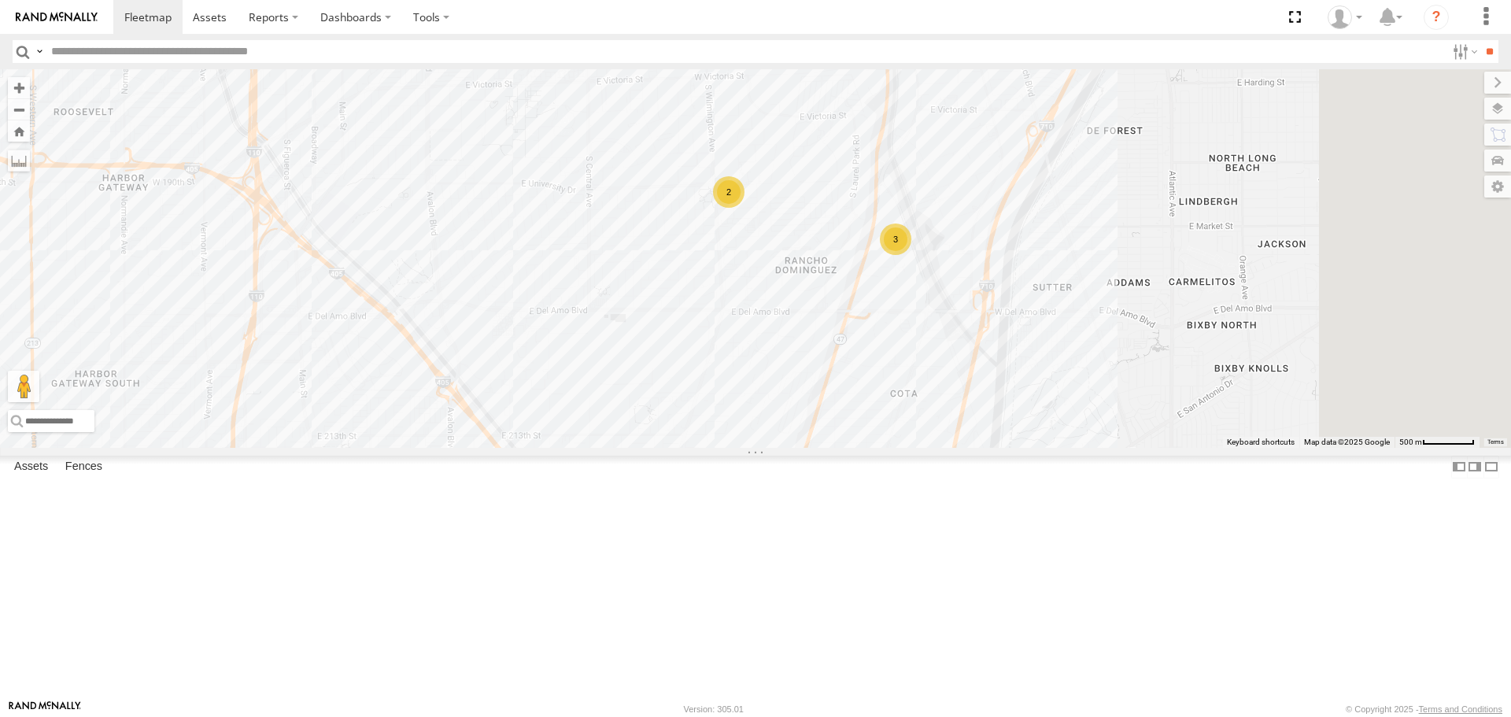
click at [911, 255] on div "3" at bounding box center [895, 239] width 31 height 31
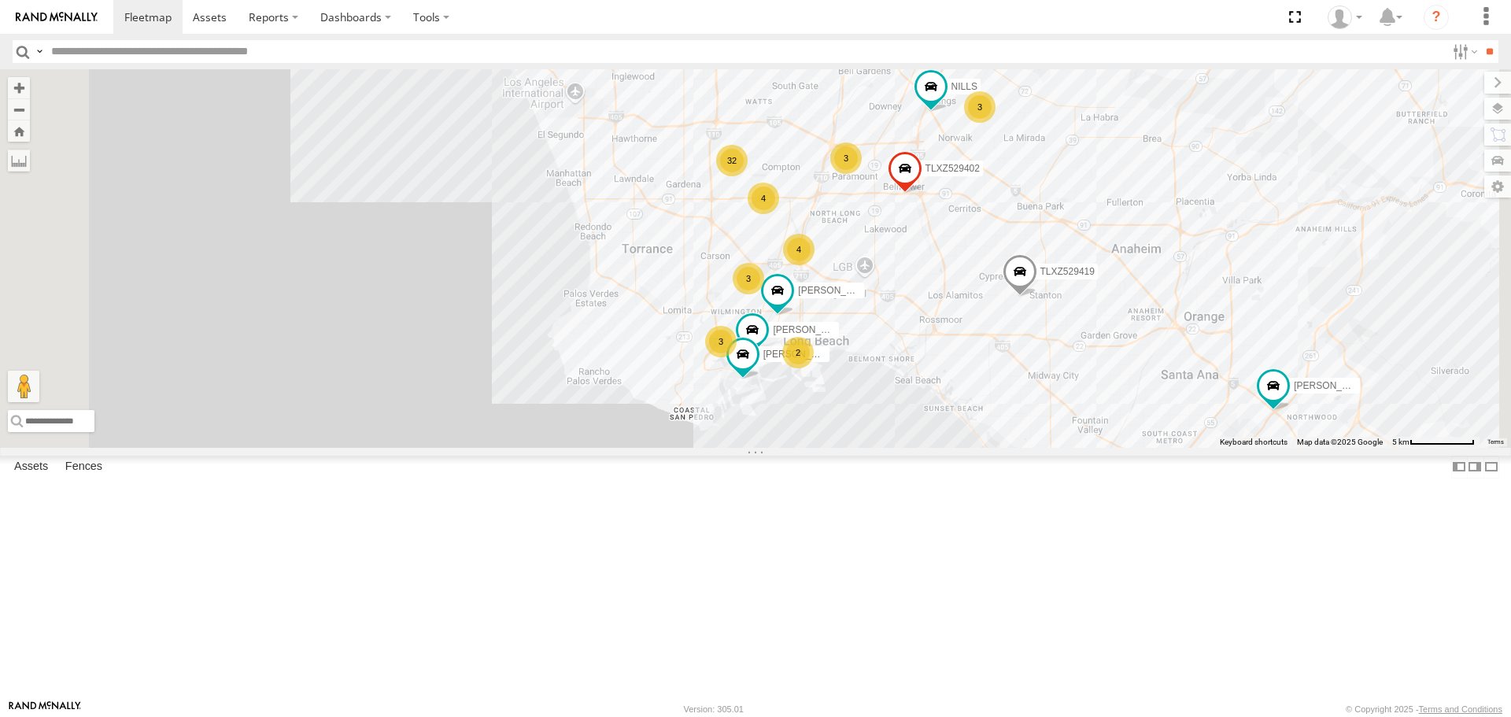
drag, startPoint x: 930, startPoint y: 250, endPoint x: 933, endPoint y: 465, distance: 214.9
click at [933, 447] on div "884493/RUDYS JUSTIN/T-1628 OSCAR/T-1668 FRANKLIN T-1632 LUIS CAMPOS TAXZ467190 …" at bounding box center [755, 258] width 1511 height 378
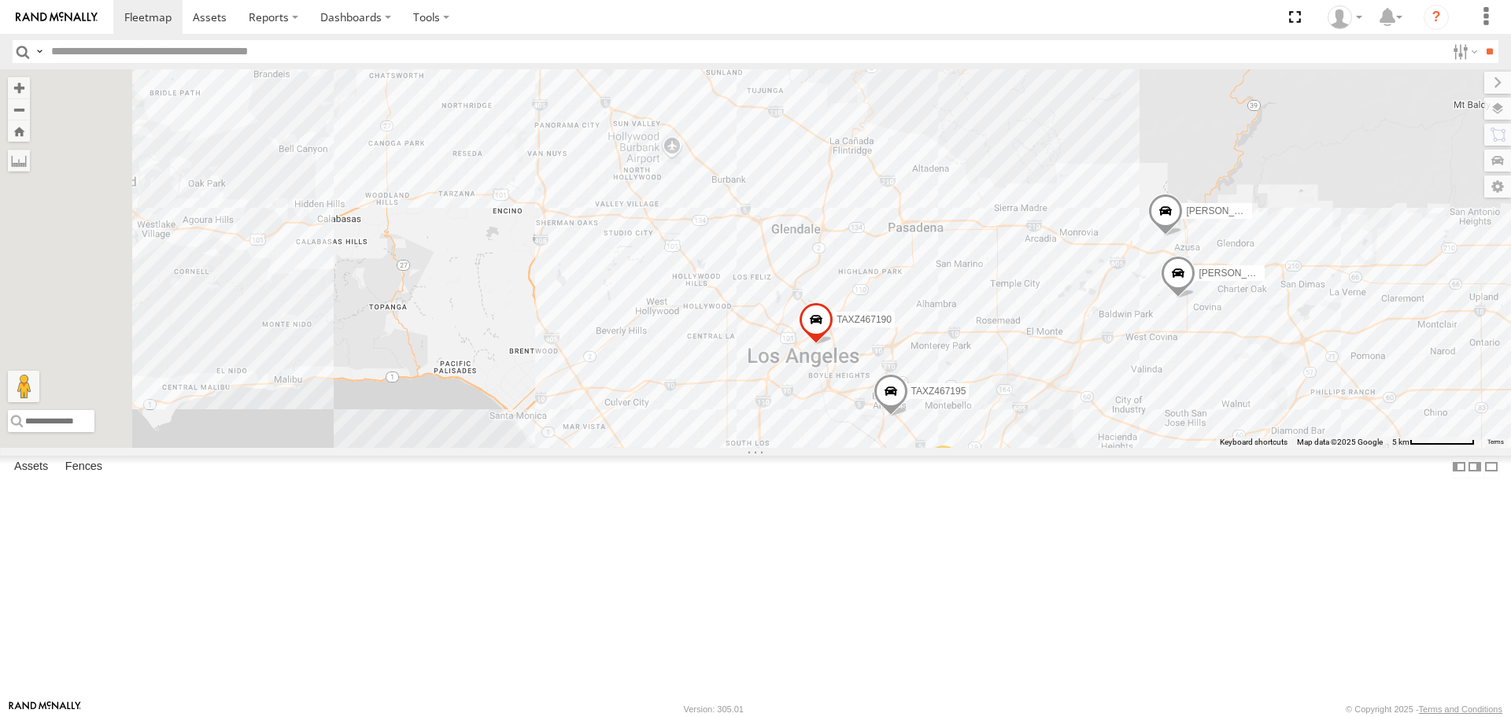
drag, startPoint x: 785, startPoint y: 437, endPoint x: 797, endPoint y: 453, distance: 19.7
click at [797, 447] on div "884493/RUDYS JUSTIN/T-1628 OSCAR/T-1668 FRANKLIN T-1632 LUIS CAMPOS TAXZ467190 …" at bounding box center [755, 258] width 1511 height 378
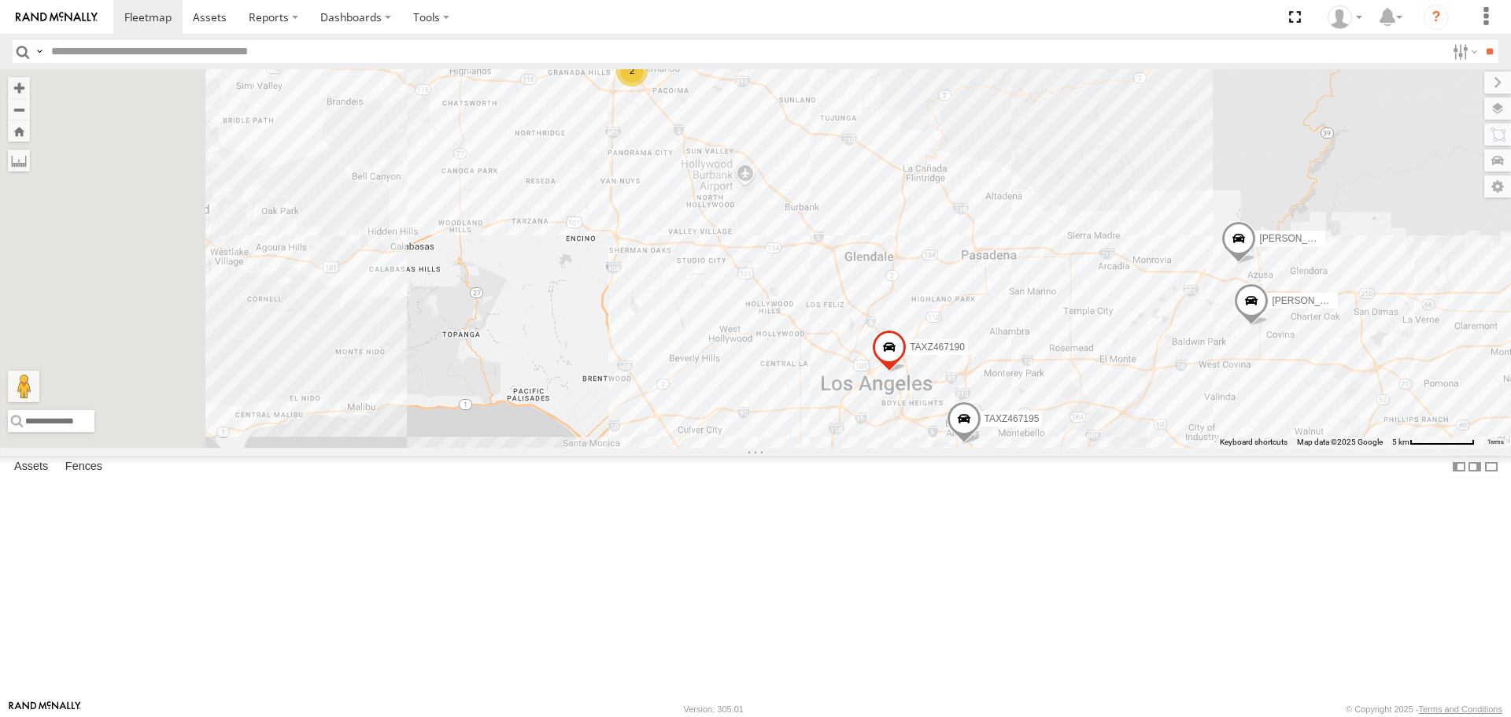
drag, startPoint x: 766, startPoint y: 346, endPoint x: 1081, endPoint y: 404, distance: 320.2
click at [1081, 404] on div "884493/RUDYS JUSTIN/T-1628 OSCAR/T-1668 FRANKLIN T-1632 LUIS CAMPOS TAXZ467190 …" at bounding box center [755, 258] width 1511 height 378
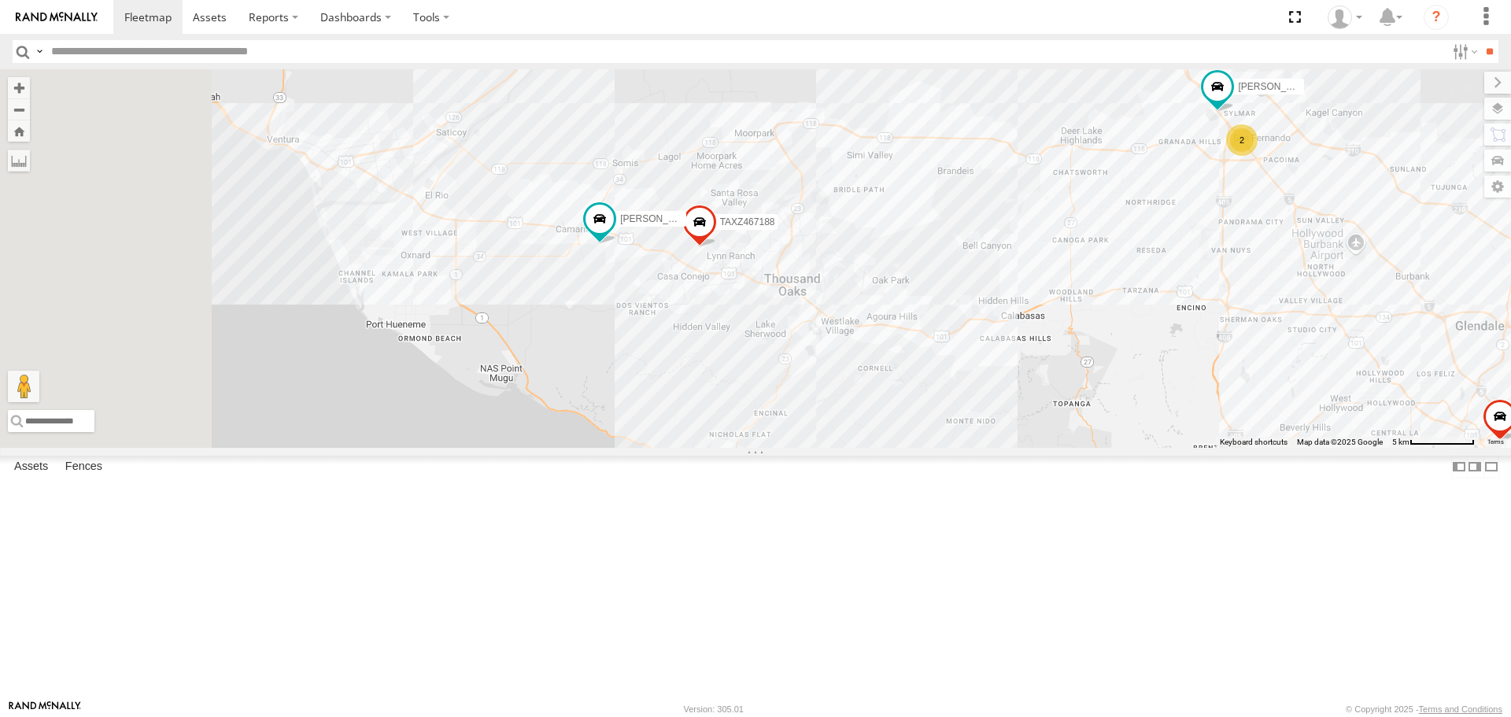
drag, startPoint x: 882, startPoint y: 380, endPoint x: 892, endPoint y: 380, distance: 9.4
click at [892, 380] on div "884493/RUDYS JUSTIN/T-1628 OSCAR/T-1668 FRANKLIN T-1632 LUIS CAMPOS TAXZ467190 …" at bounding box center [755, 258] width 1511 height 378
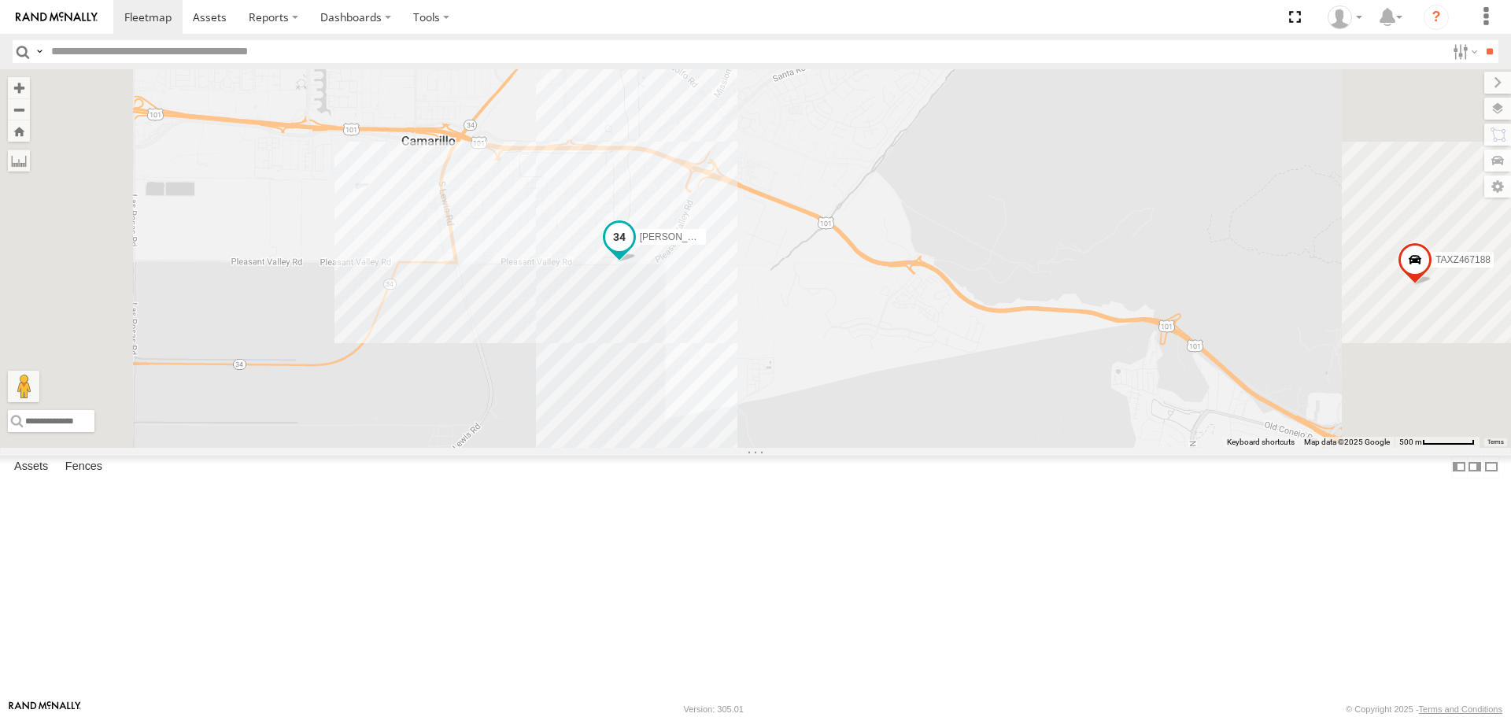
click at [634, 251] on span at bounding box center [619, 237] width 28 height 28
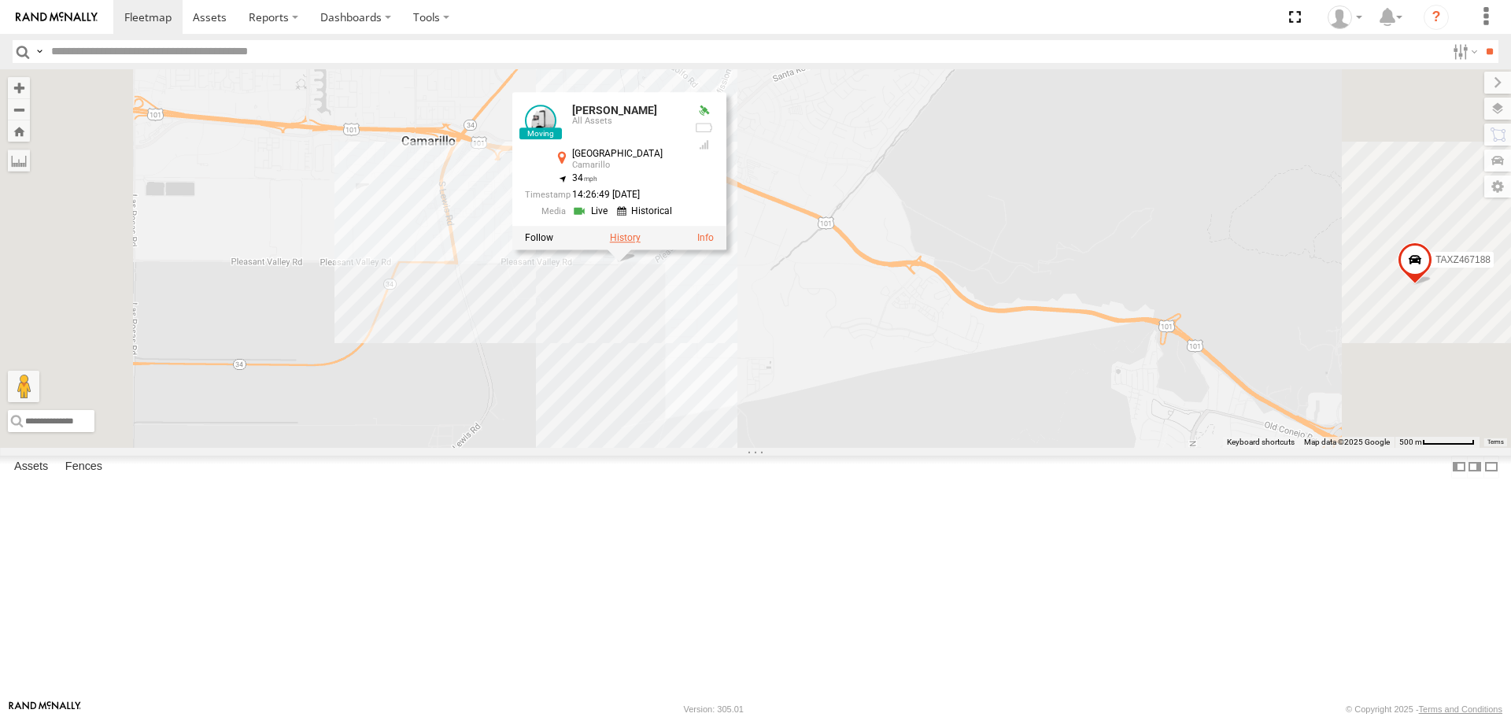
click at [641, 244] on label at bounding box center [625, 238] width 31 height 11
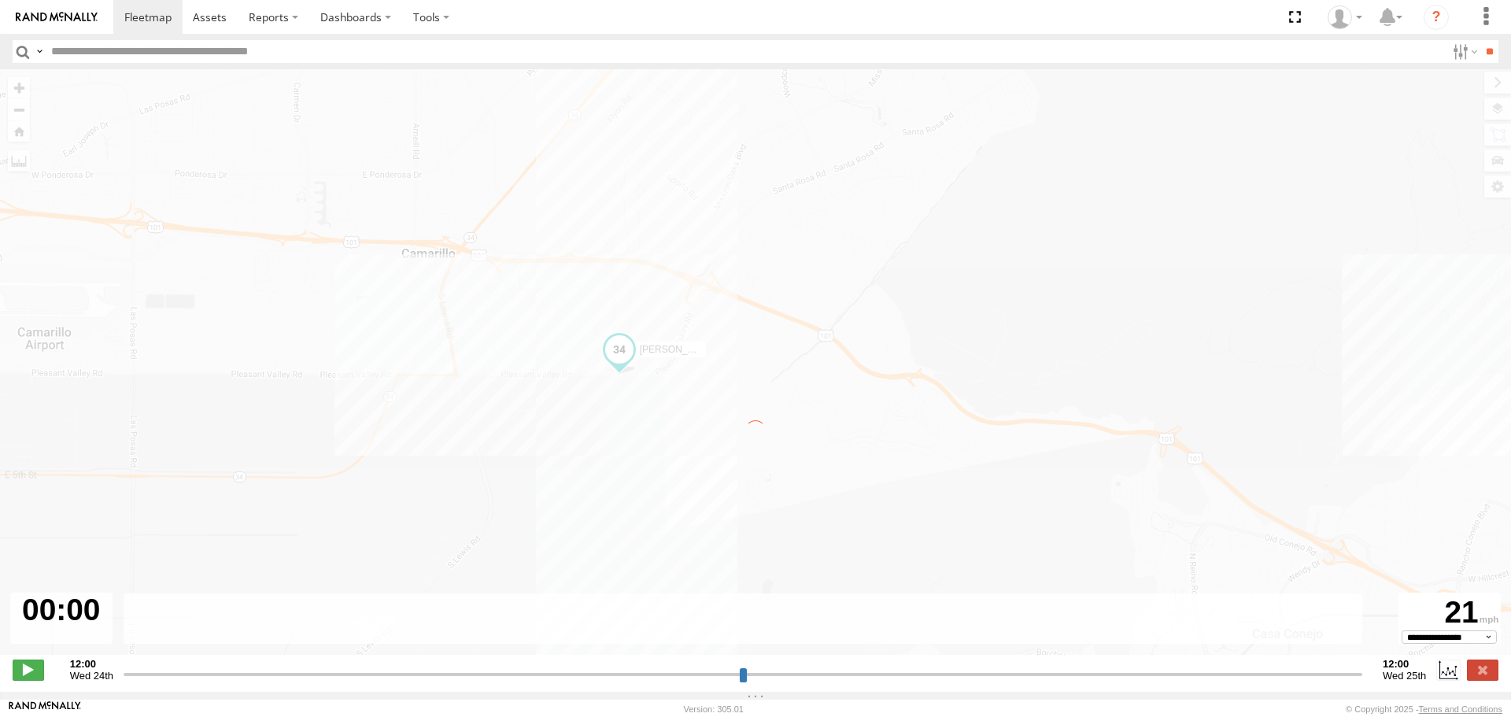
type input "**********"
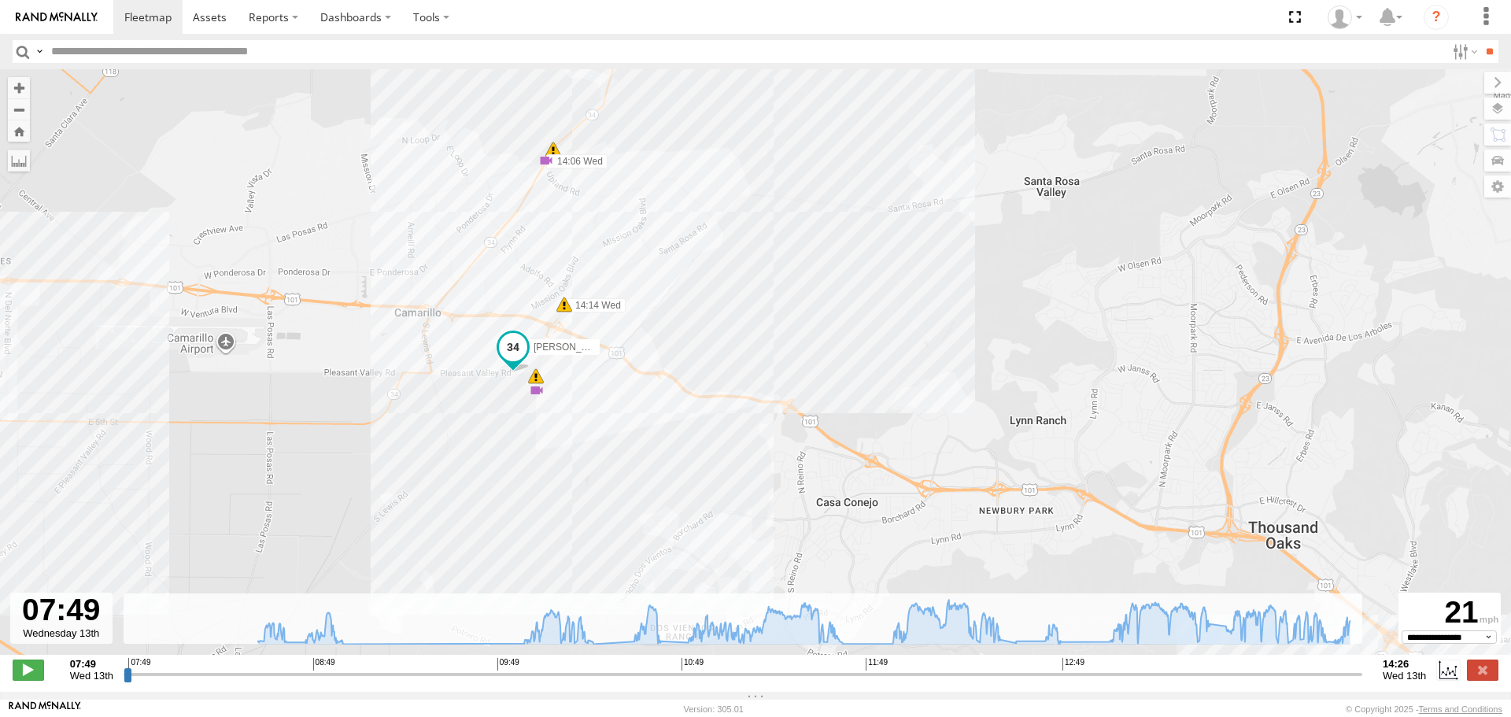
click at [512, 366] on span at bounding box center [513, 351] width 35 height 43
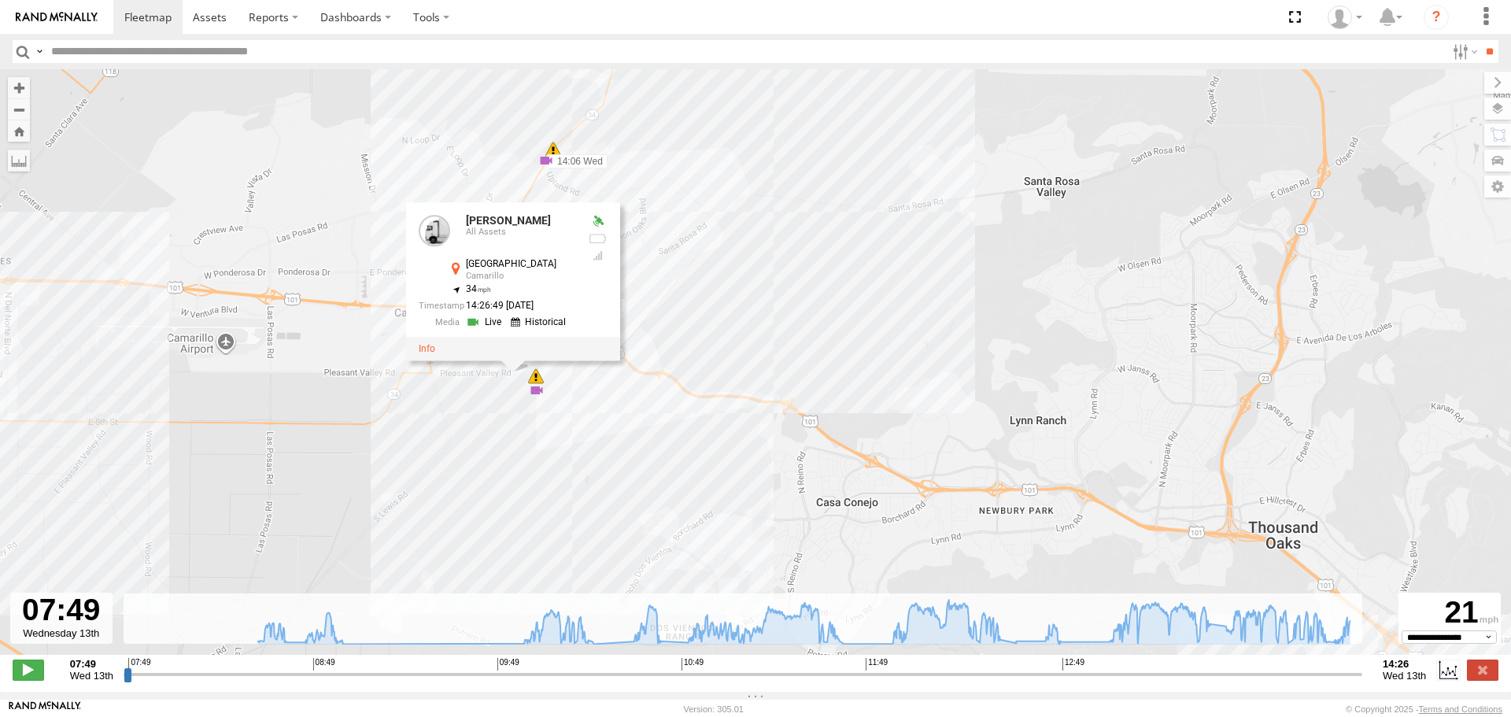
click at [484, 322] on link at bounding box center [486, 321] width 40 height 15
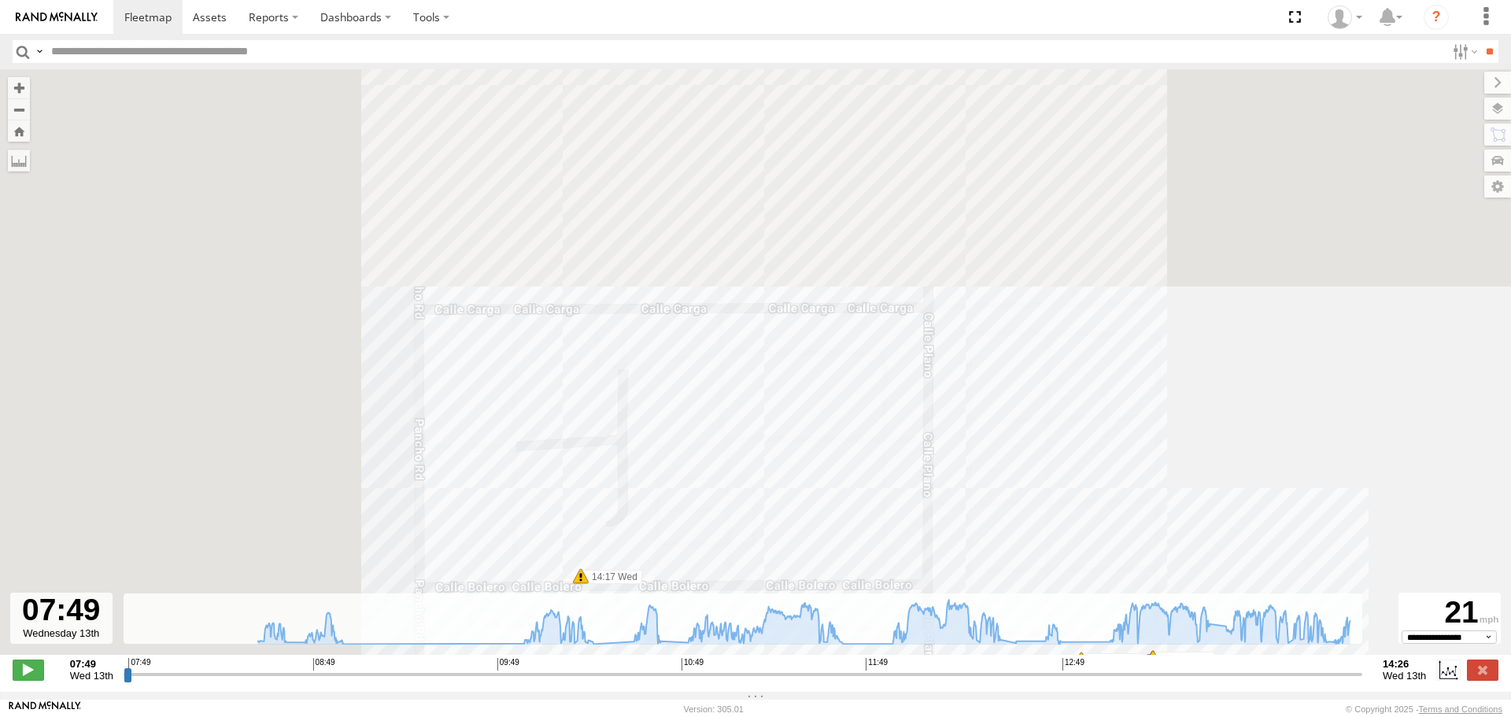
drag, startPoint x: 475, startPoint y: 467, endPoint x: 851, endPoint y: 693, distance: 438.6
click at [851, 692] on div "← Move left → Move right ↑ Move up ↓ Move down + Zoom in - Zoom out Home Jump l…" at bounding box center [755, 380] width 1511 height 623
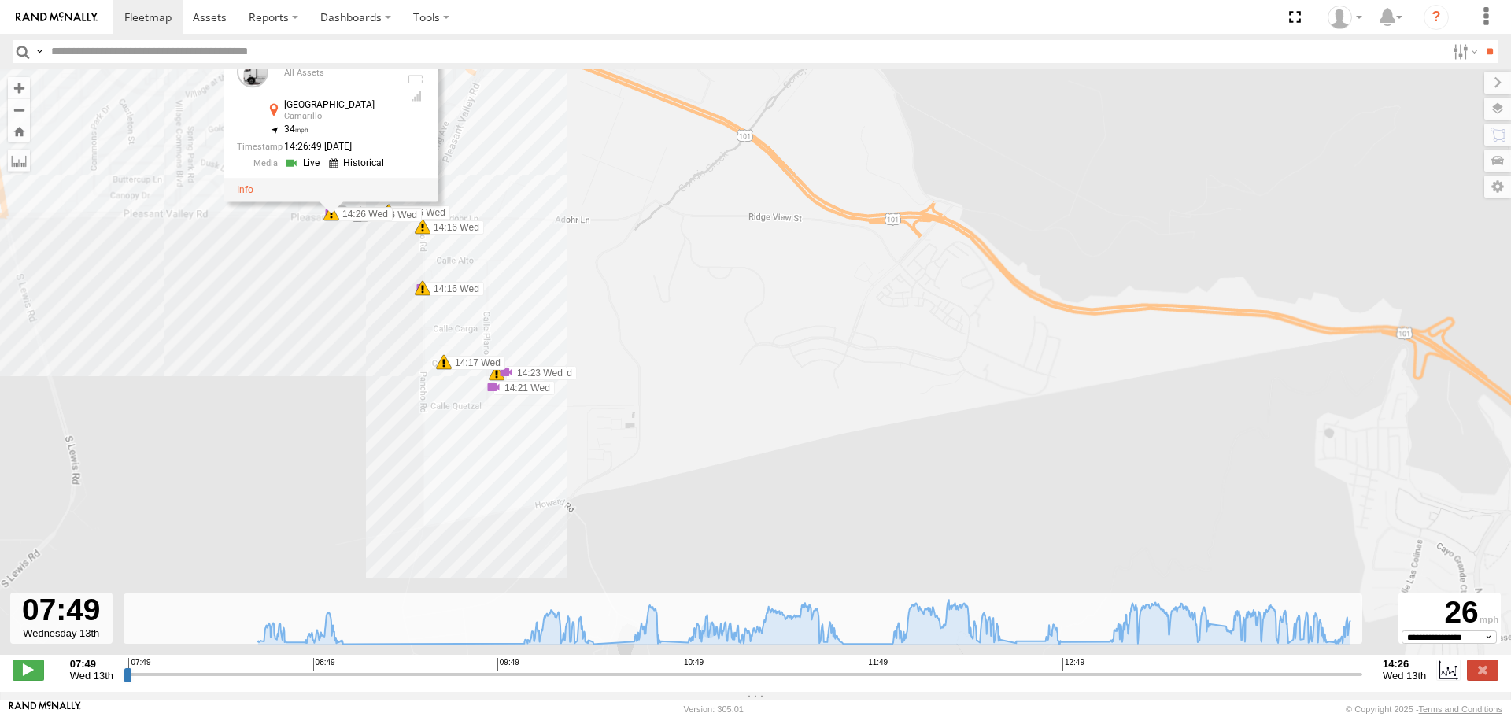
drag, startPoint x: 316, startPoint y: 252, endPoint x: 557, endPoint y: 334, distance: 254.4
click at [566, 334] on div "CARLOS 07:49 Wed 07:52 Wed 08:32 Wed 08:32 Wed 08:32 Wed 08:39 Wed 08:46 Wed 08…" at bounding box center [755, 370] width 1511 height 602
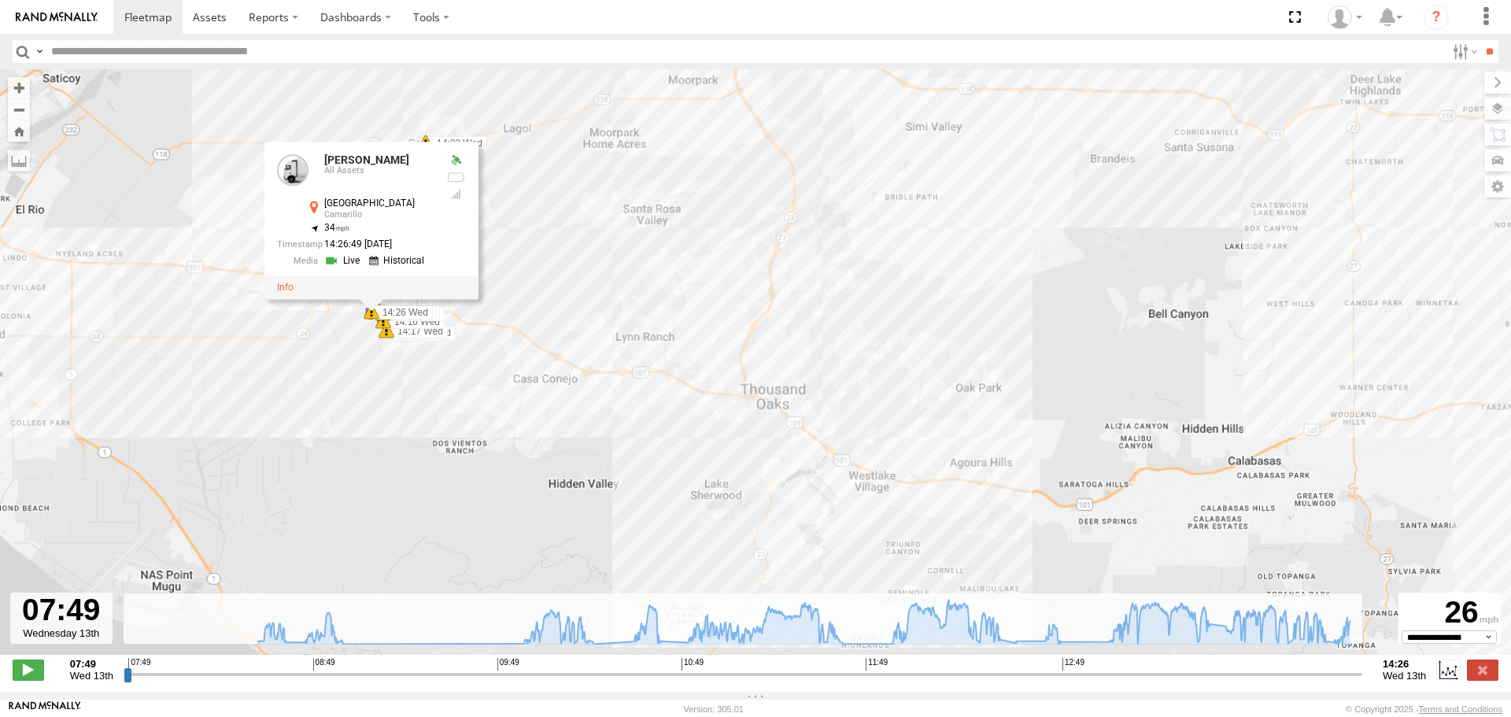
click at [313, 361] on div "CARLOS 07:49 Wed 07:52 Wed 08:32 Wed 08:32 Wed 08:32 Wed 08:39 Wed 08:46 Wed 08…" at bounding box center [755, 370] width 1511 height 602
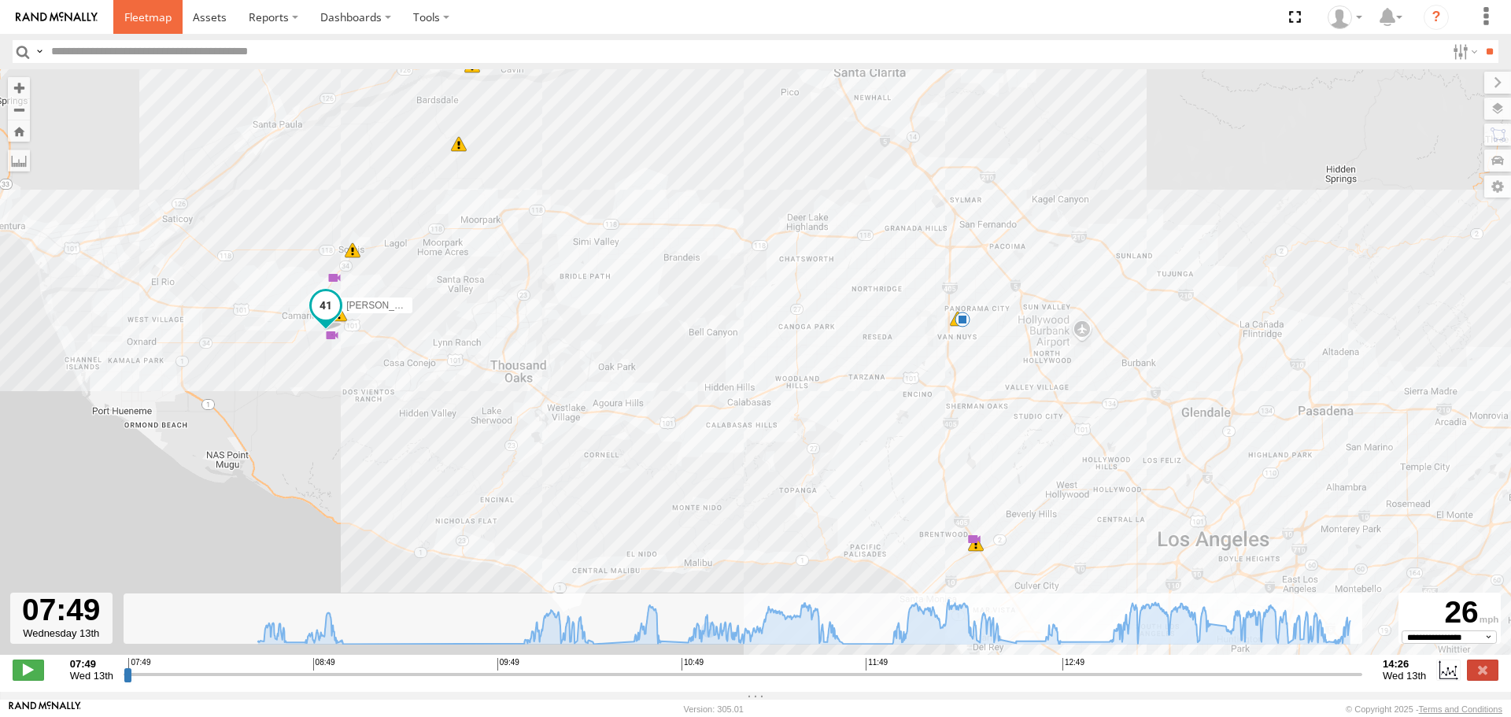
click at [146, 18] on span at bounding box center [147, 16] width 47 height 15
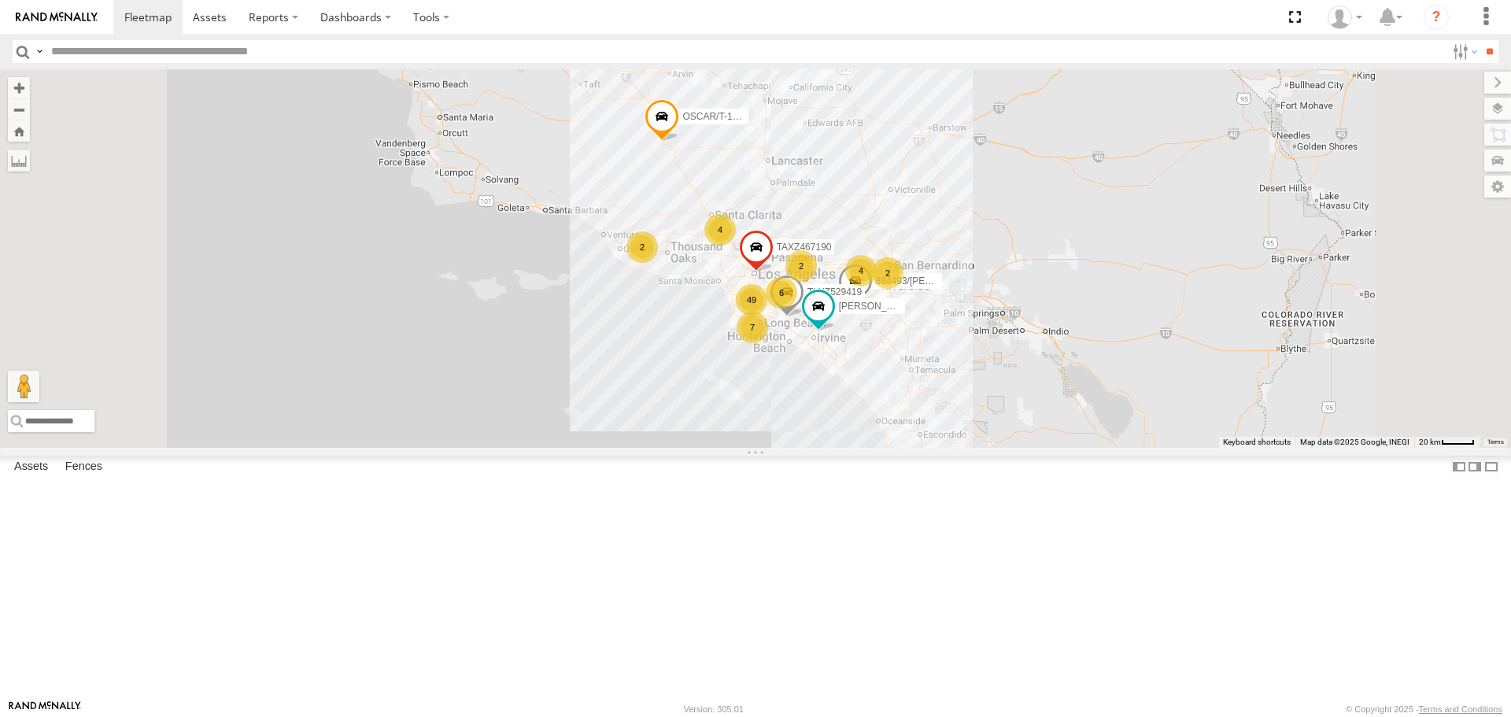
drag, startPoint x: 898, startPoint y: 411, endPoint x: 911, endPoint y: 274, distance: 137.5
click at [911, 274] on div "2 49 4 884493/[PERSON_NAME] 4 2 [PERSON_NAME]/T-1628 TLXZ529419 6 2 7 OSCAR/T-1…" at bounding box center [755, 258] width 1511 height 378
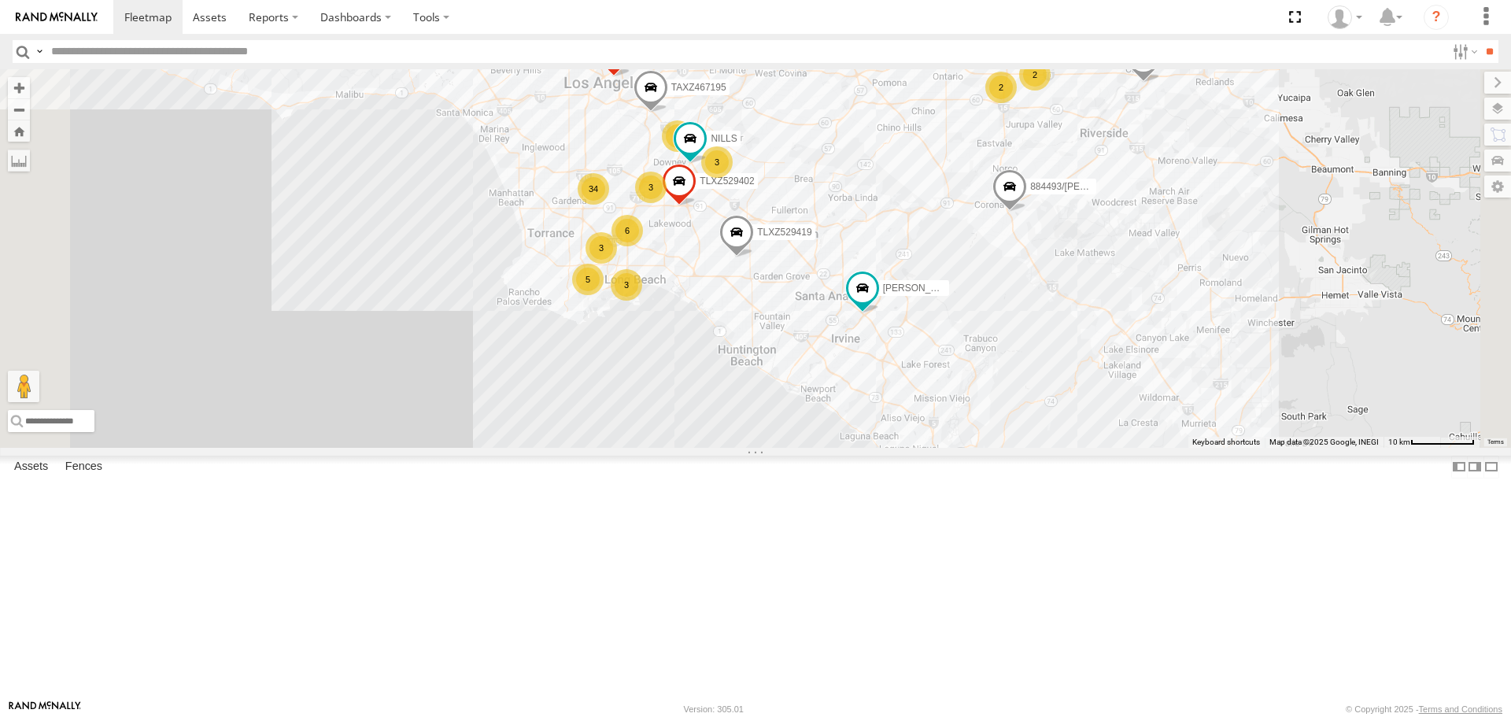
drag, startPoint x: 1072, startPoint y: 414, endPoint x: 994, endPoint y: 288, distance: 148.1
click at [994, 288] on div "884493/[PERSON_NAME]/T-1628 TLXZ529419 OSCAR/T-1668 [PERSON_NAME]-1632 [PERSON_…" at bounding box center [755, 258] width 1511 height 378
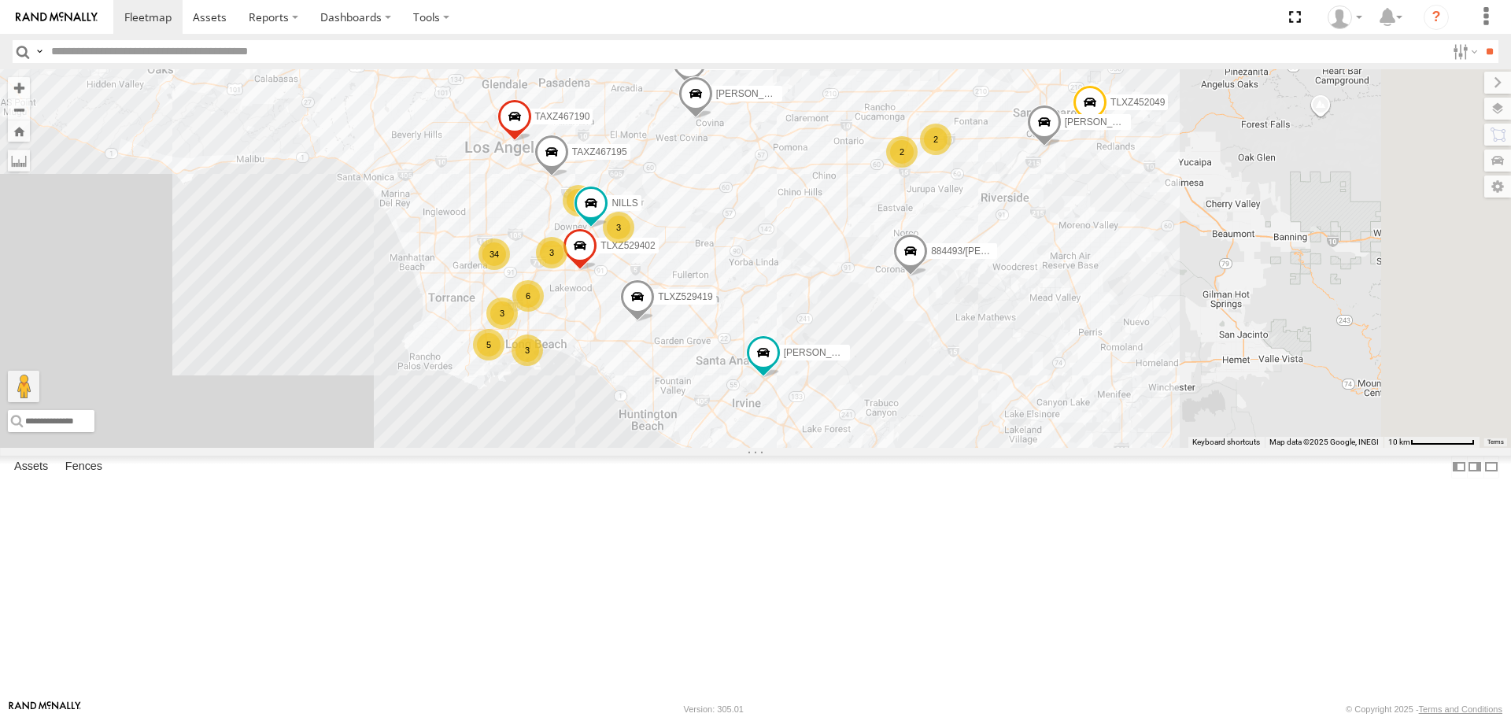
drag, startPoint x: 1033, startPoint y: 324, endPoint x: 976, endPoint y: 355, distance: 64.4
click at [981, 360] on div "884493/[PERSON_NAME]/T-1628 TLXZ529419 OSCAR/T-1668 [PERSON_NAME]-1632 [PERSON_…" at bounding box center [755, 258] width 1511 height 378
